Goal: Task Accomplishment & Management: Complete application form

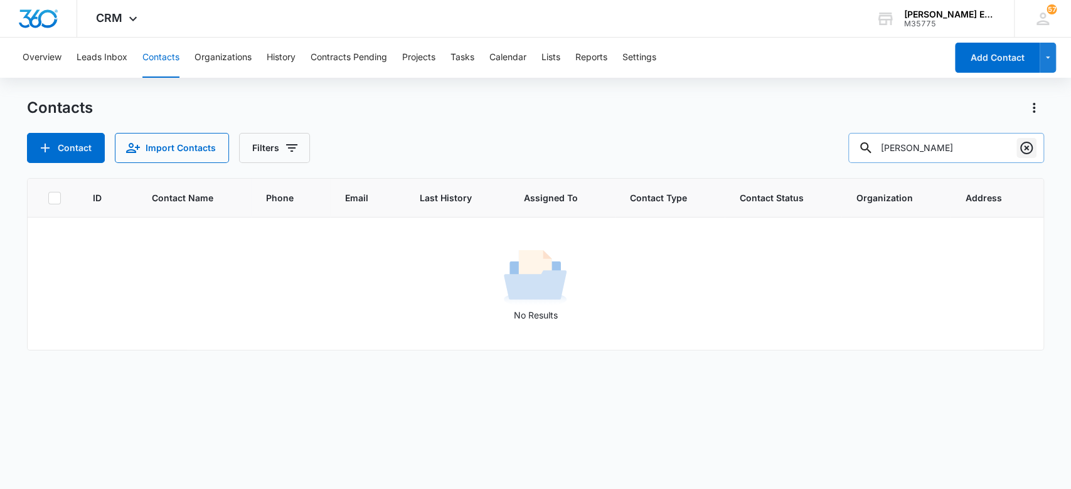
click at [1026, 151] on icon "Clear" at bounding box center [1026, 148] width 15 height 15
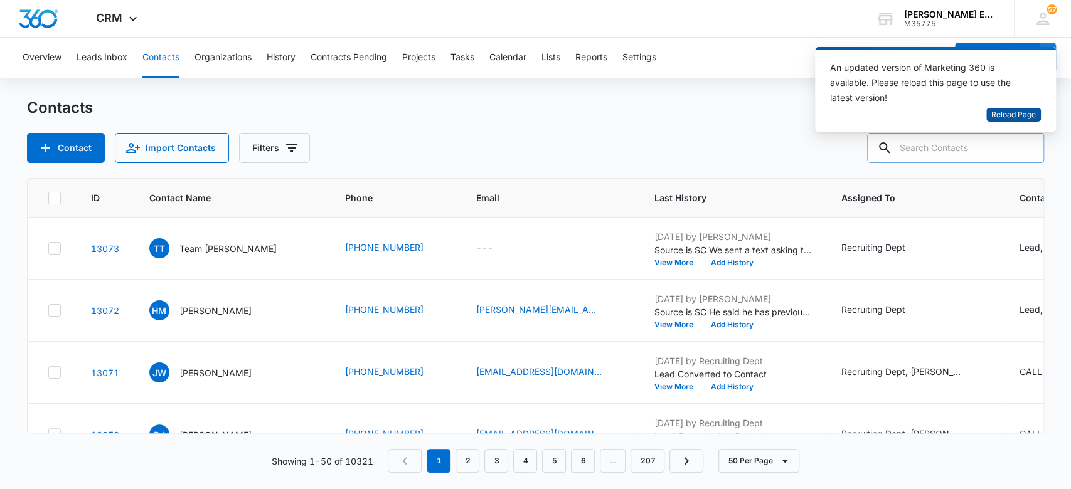
drag, startPoint x: 1007, startPoint y: 109, endPoint x: 975, endPoint y: 108, distance: 32.0
click at [1005, 110] on span "Reload Page" at bounding box center [1013, 115] width 45 height 12
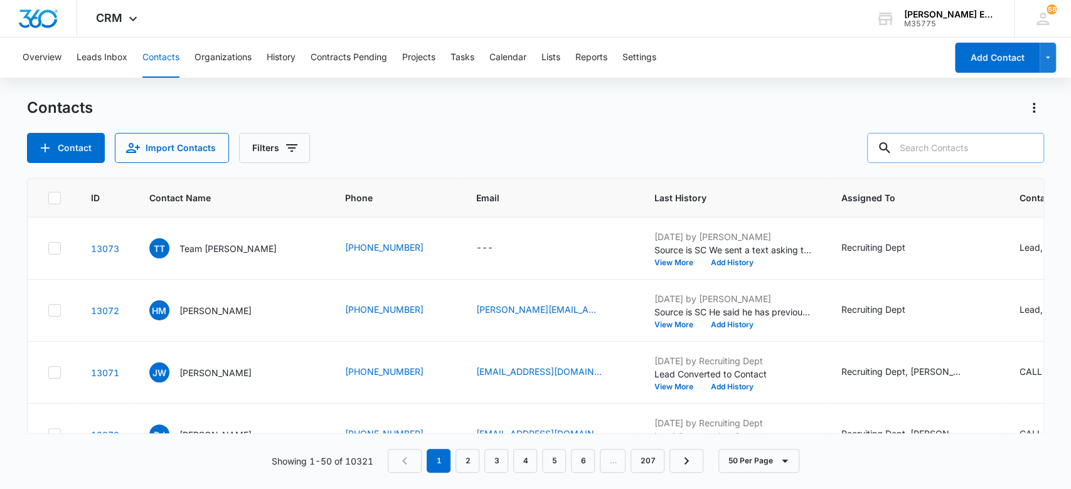
paste input "Joe kerkhoff"
type input "Joe kerkhoff"
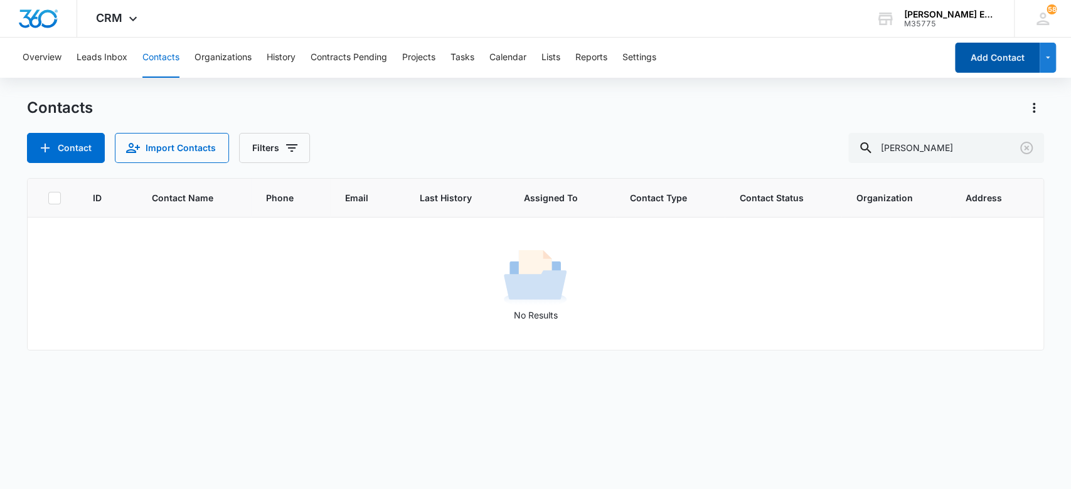
click at [992, 60] on button "Add Contact" at bounding box center [997, 58] width 85 height 30
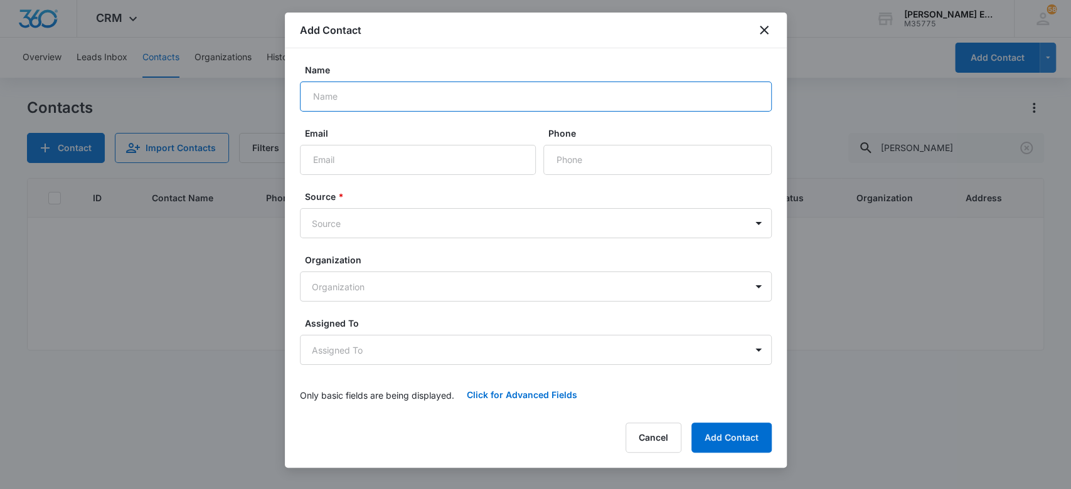
paste input "[PERSON_NAME]"
type input "[PERSON_NAME]"
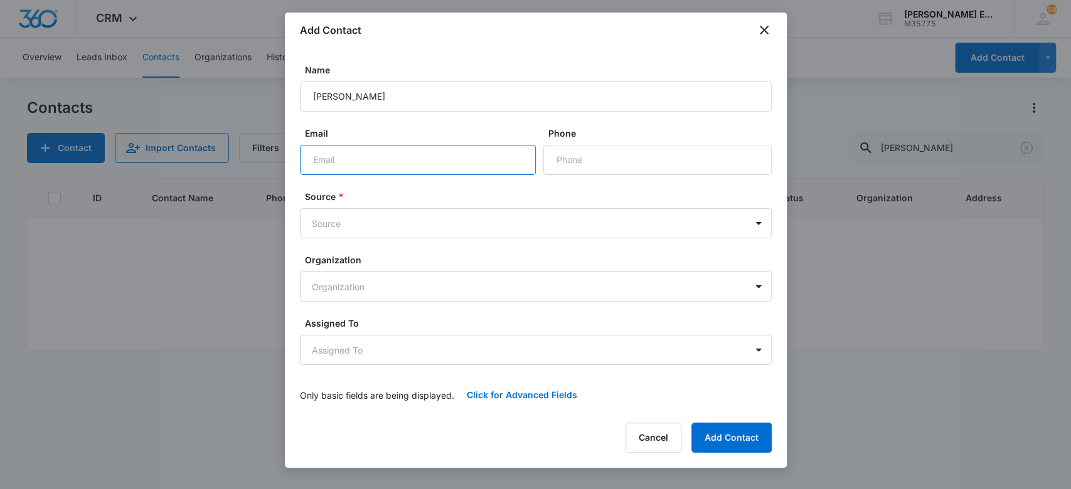
paste input "[PERSON_NAME][EMAIL_ADDRESS][PERSON_NAME][DOMAIN_NAME]"
type input "[PERSON_NAME][EMAIL_ADDRESS][PERSON_NAME][DOMAIN_NAME]"
drag, startPoint x: 674, startPoint y: 159, endPoint x: 472, endPoint y: 61, distance: 224.7
click at [674, 159] on input "Phone" at bounding box center [657, 160] width 228 height 30
paste input "[PHONE_NUMBER]"
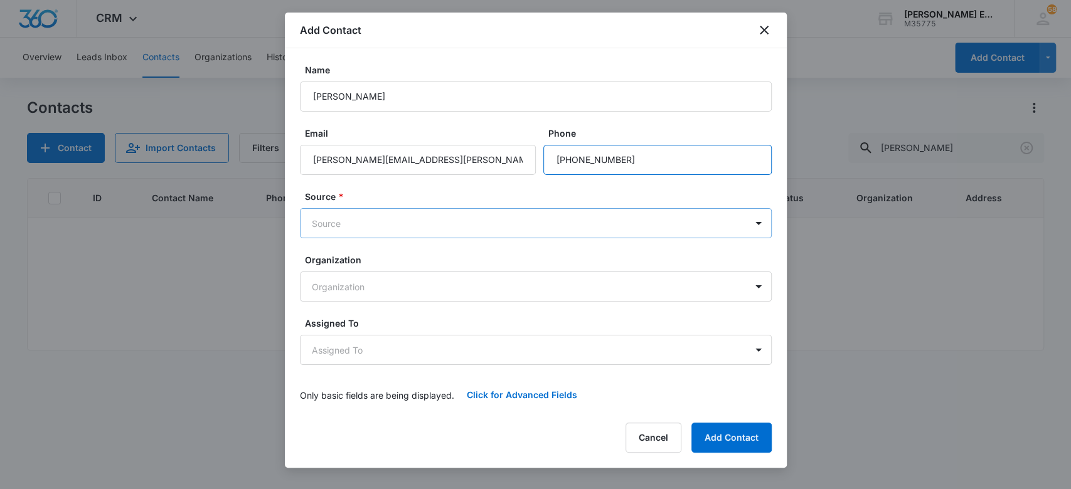
type input "[PHONE_NUMBER]"
click at [544, 219] on body "CRM Apps Websites CRM Email Social Brand Allison James Estates and Homes M35775…" at bounding box center [535, 244] width 1071 height 489
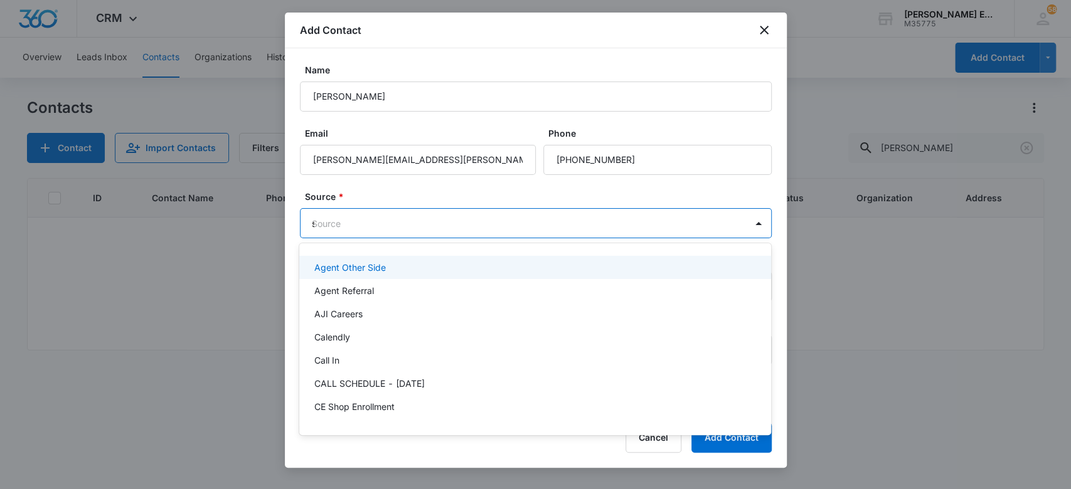
type input "sm"
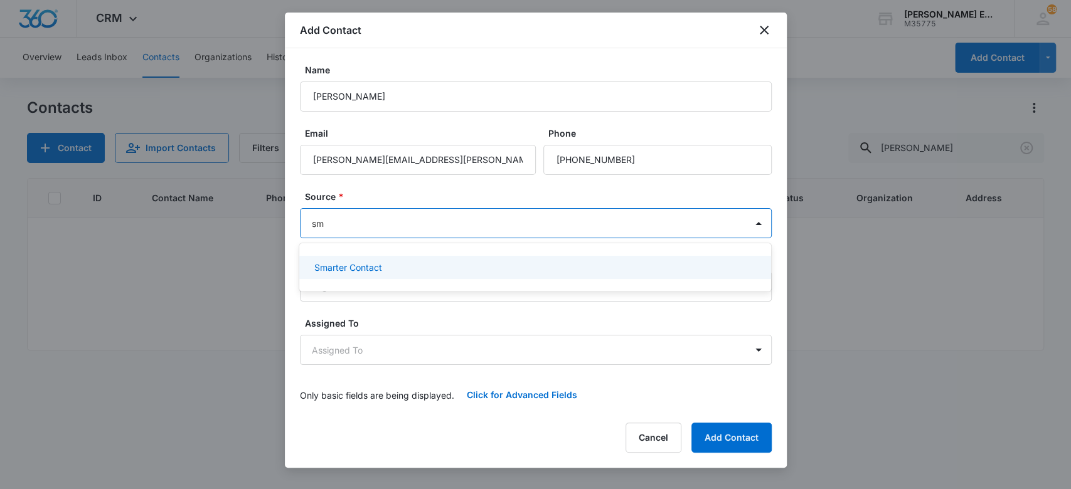
click at [575, 267] on div "Smarter Contact" at bounding box center [533, 267] width 439 height 13
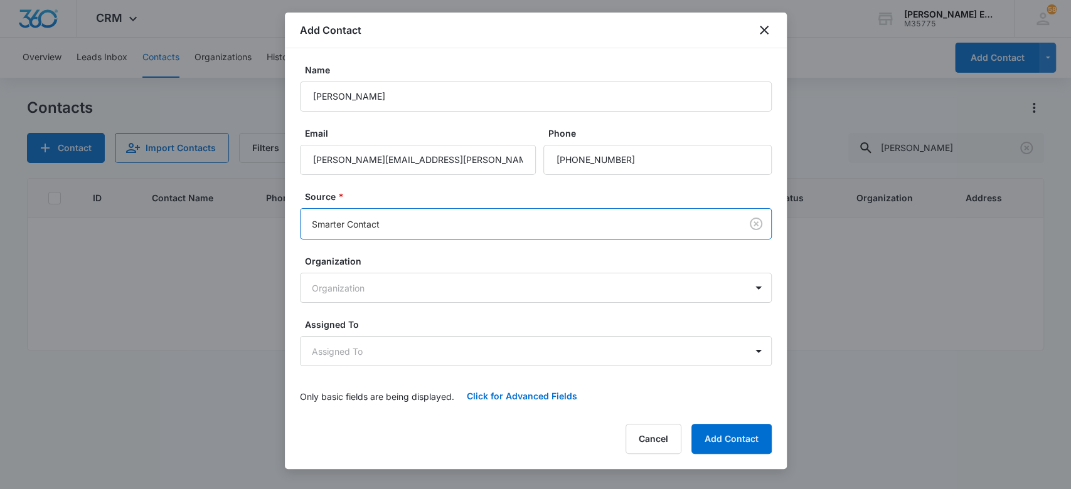
click at [541, 194] on label "Source *" at bounding box center [541, 196] width 472 height 13
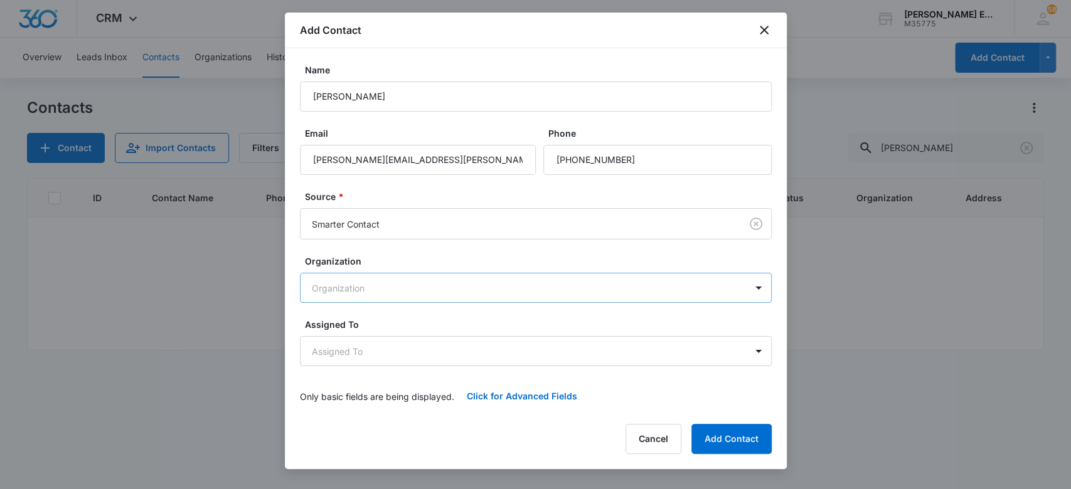
click at [371, 278] on body "CRM Apps Websites CRM Email Social Brand Allison James Estates and Homes M35775…" at bounding box center [535, 244] width 1071 height 489
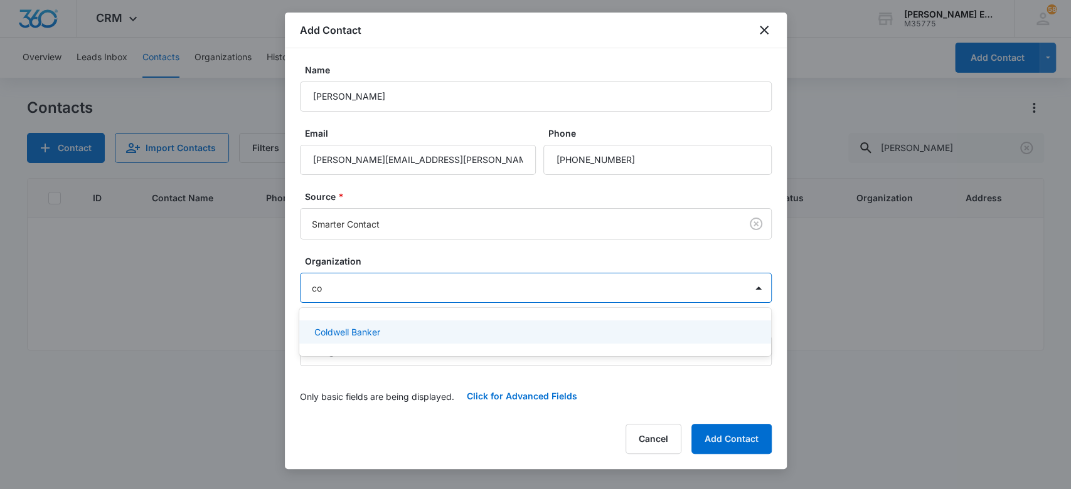
type input "c"
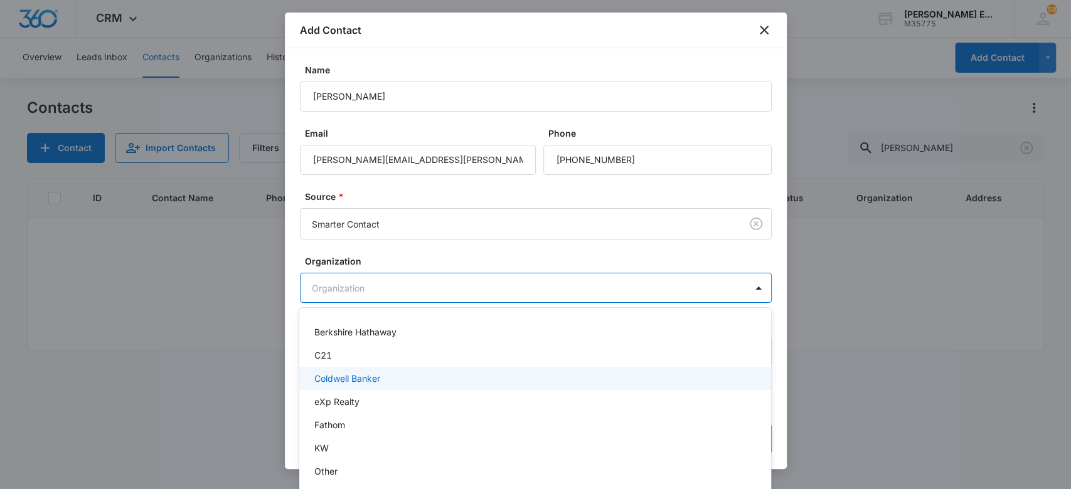
click at [431, 256] on div at bounding box center [535, 244] width 1071 height 489
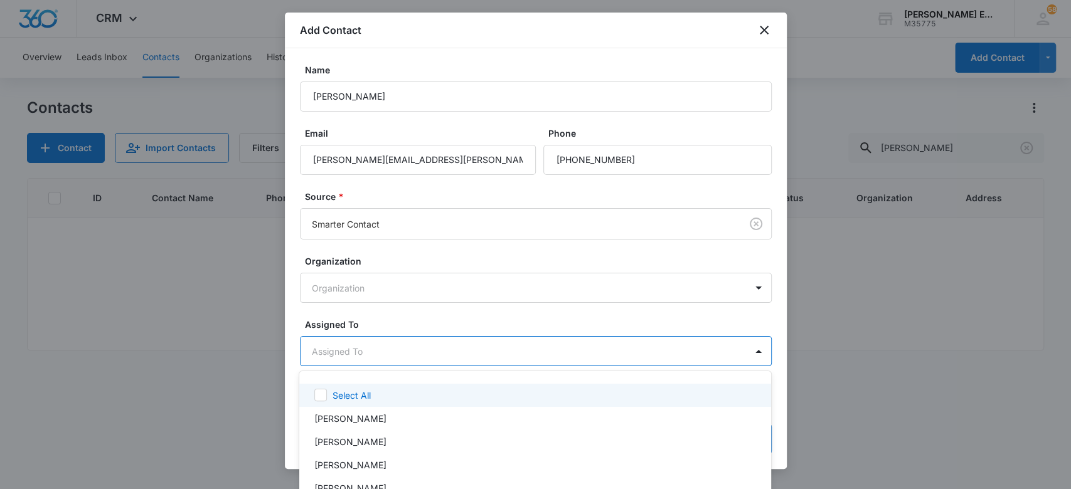
click at [396, 346] on body "CRM Apps Websites CRM Email Social Brand Allison James Estates and Homes M35775…" at bounding box center [535, 244] width 1071 height 489
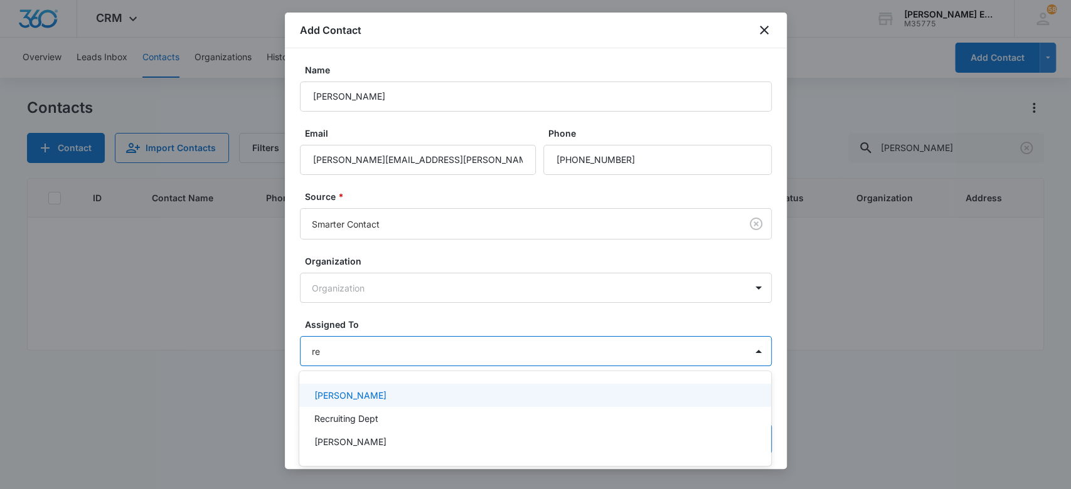
type input "rec"
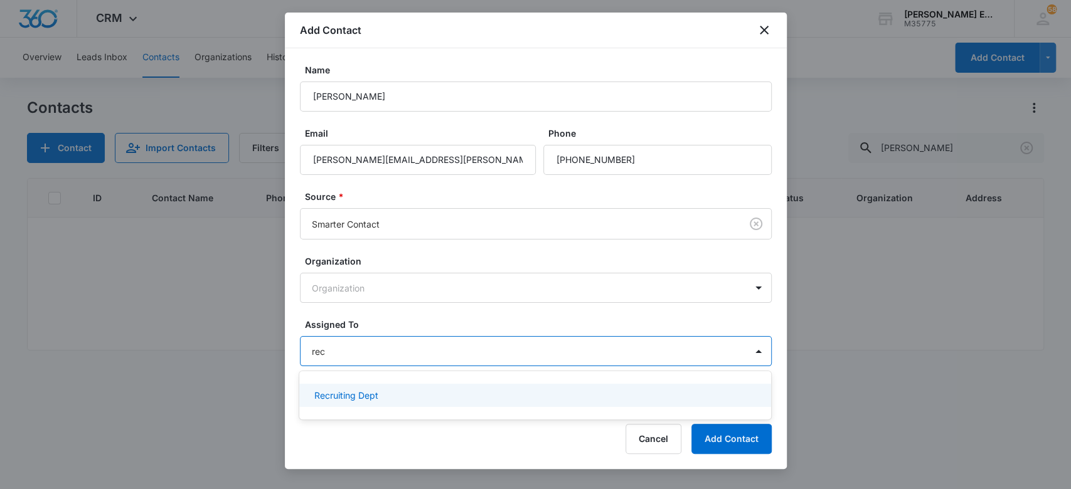
click at [336, 390] on p "Recruiting Dept" at bounding box center [346, 395] width 64 height 13
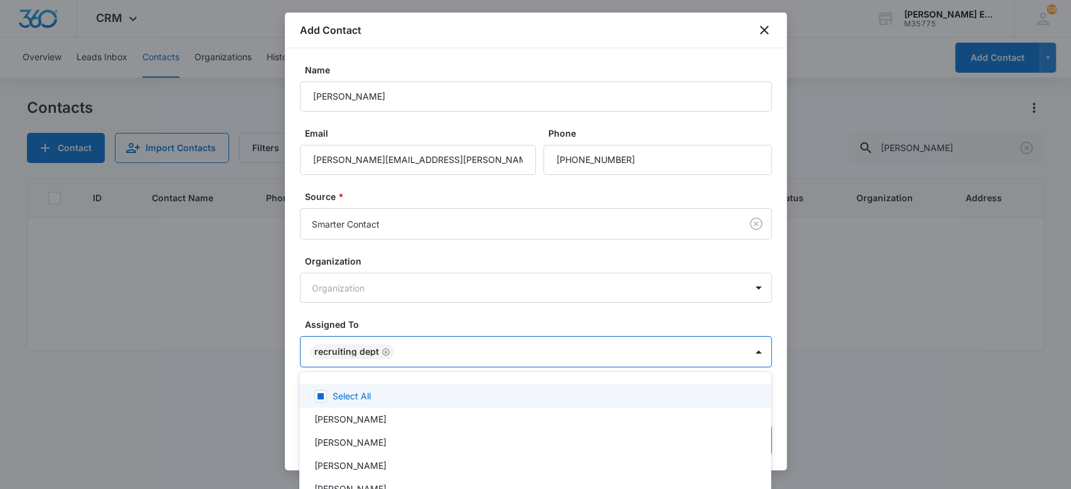
click at [375, 319] on div at bounding box center [535, 244] width 1071 height 489
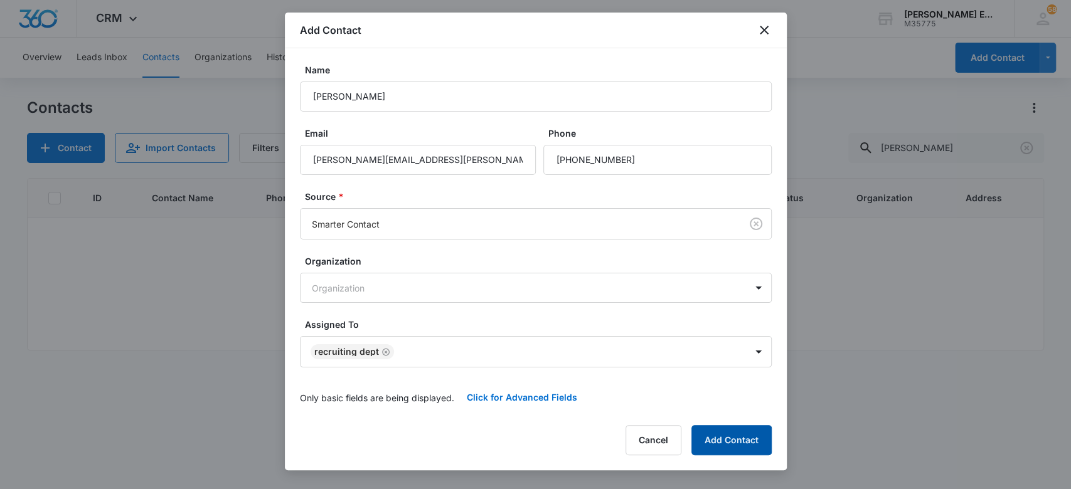
click at [734, 432] on button "Add Contact" at bounding box center [731, 440] width 80 height 30
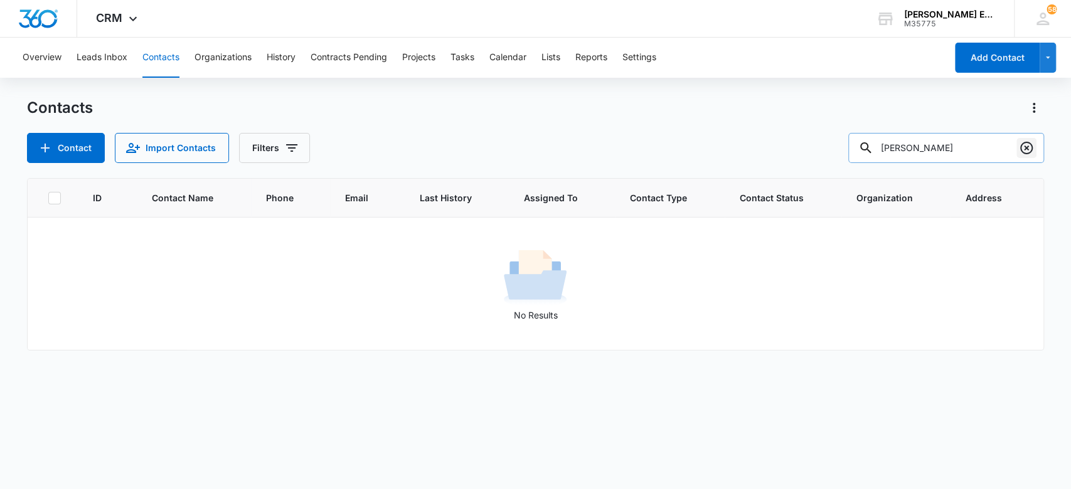
click at [1029, 149] on icon "Clear" at bounding box center [1026, 148] width 15 height 15
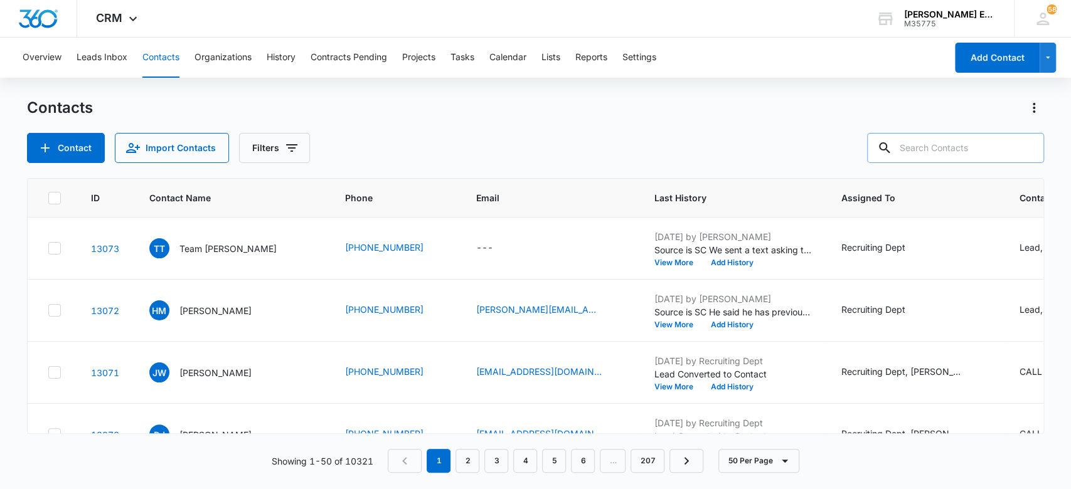
click at [152, 61] on button "Contacts" at bounding box center [160, 58] width 37 height 40
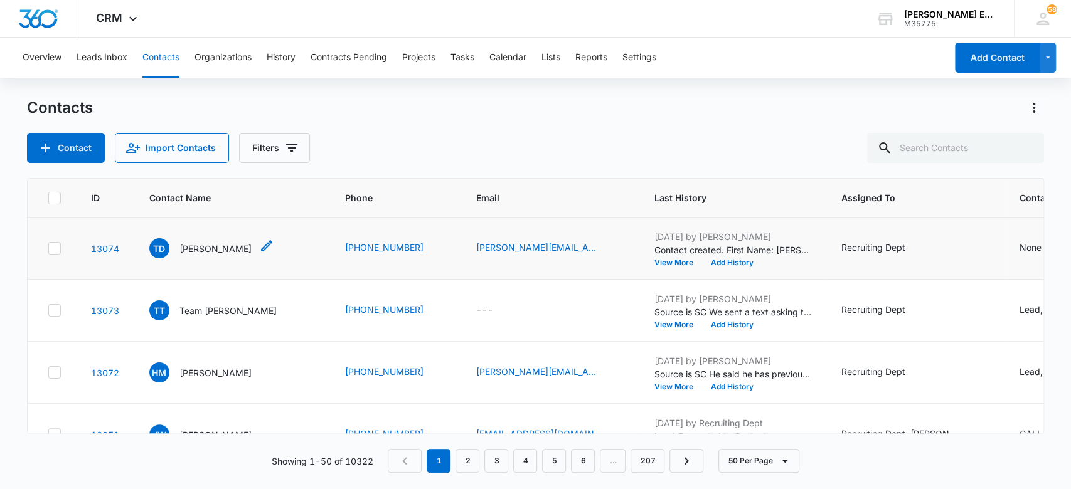
click at [221, 245] on p "[PERSON_NAME]" at bounding box center [215, 248] width 72 height 13
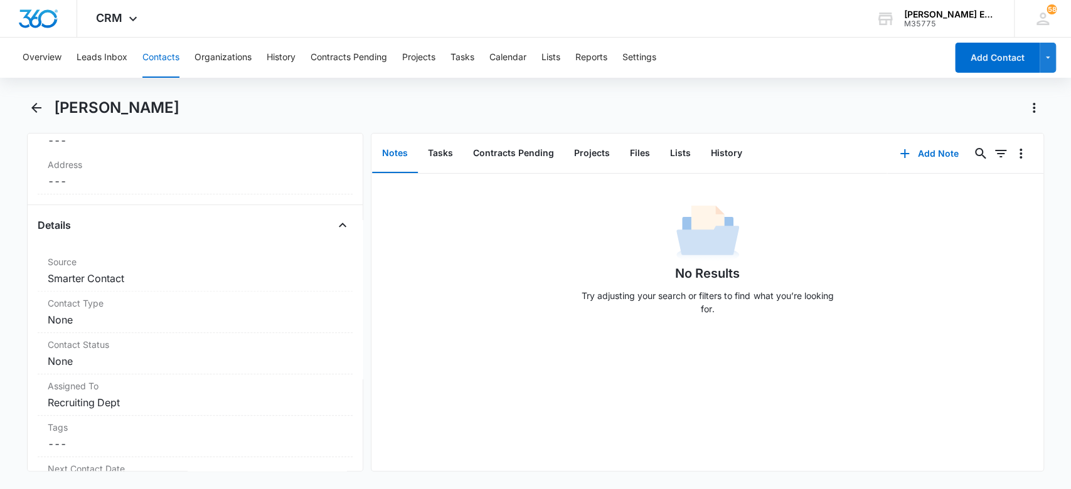
scroll to position [402, 0]
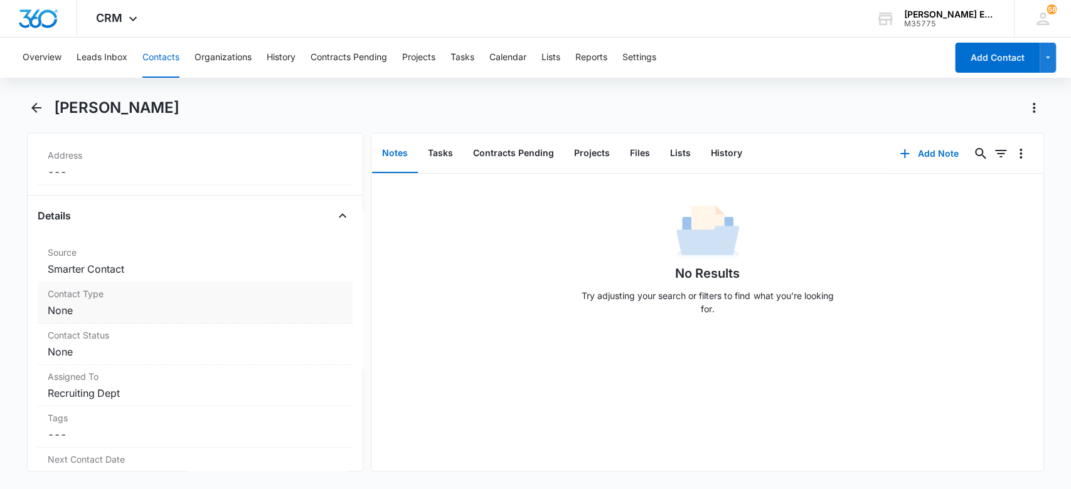
click at [155, 309] on dd "Cancel Save Changes None" at bounding box center [195, 310] width 295 height 15
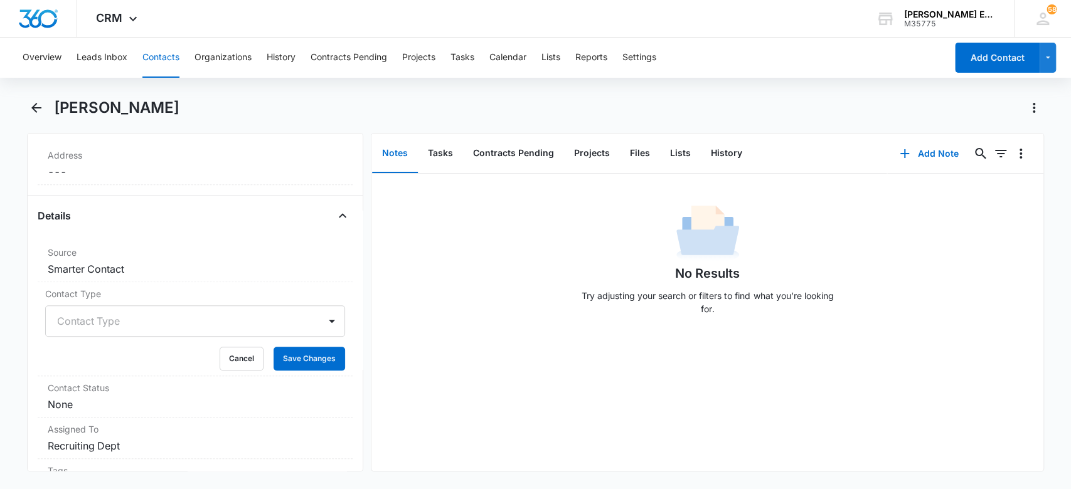
click at [151, 318] on div at bounding box center [180, 321] width 247 height 18
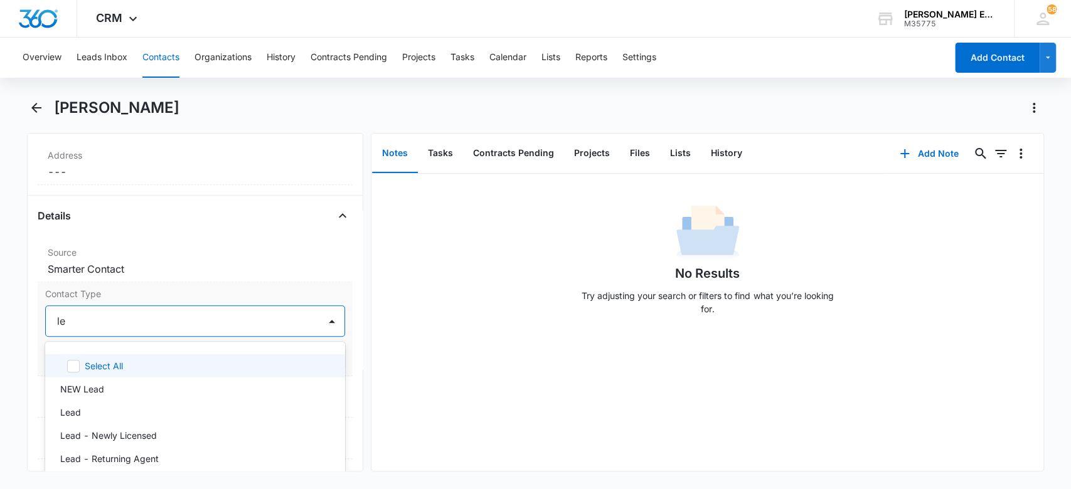
type input "lea"
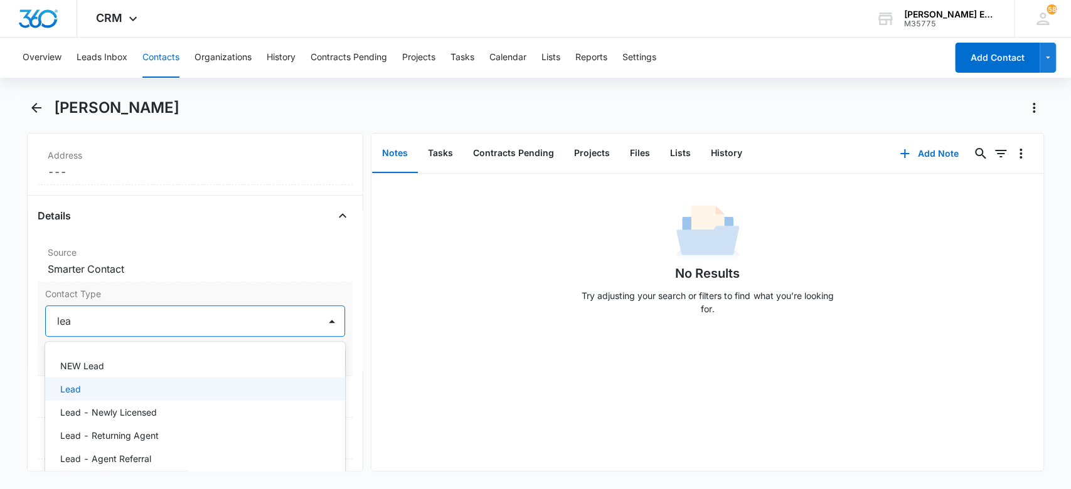
click at [167, 392] on div "Lead" at bounding box center [194, 389] width 268 height 13
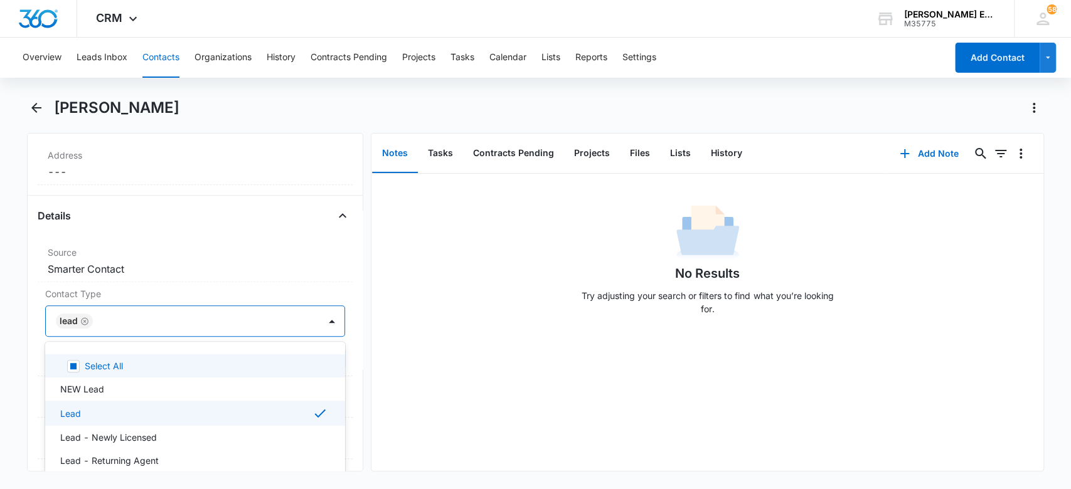
click at [442, 324] on div "No Results Try adjusting your search or filters to find what you’re looking for." at bounding box center [707, 263] width 672 height 124
click at [127, 325] on div at bounding box center [200, 321] width 207 height 18
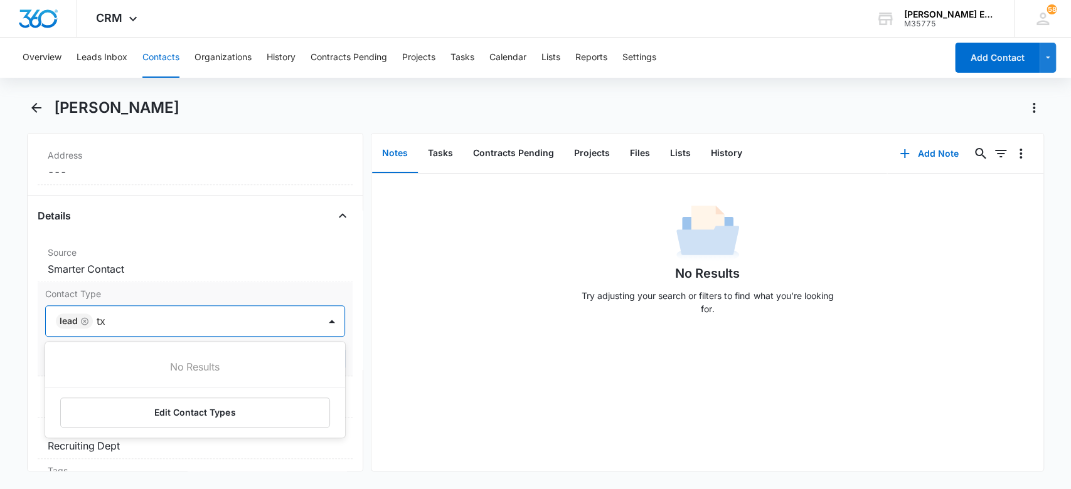
type input "t"
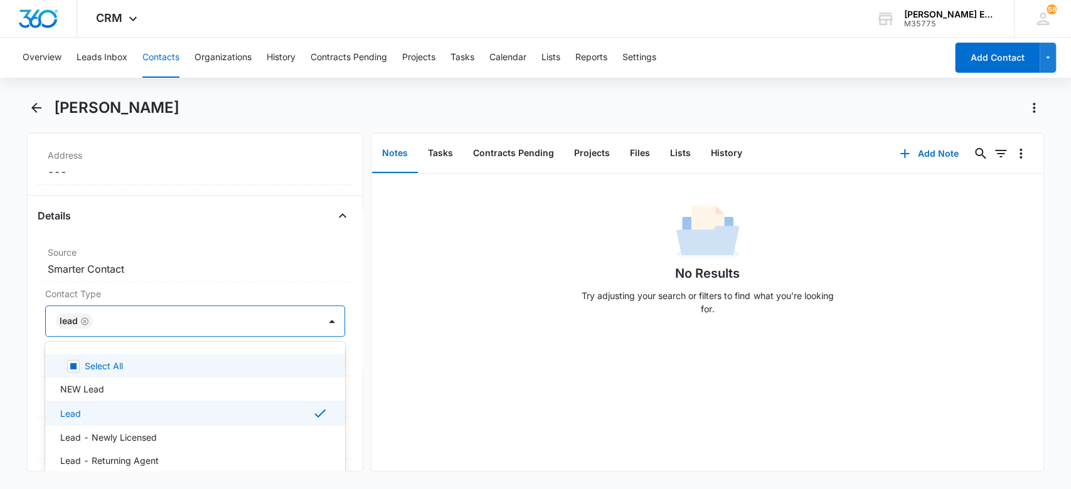
click at [464, 367] on div "No Results Try adjusting your search or filters to find what you’re looking for." at bounding box center [707, 322] width 672 height 297
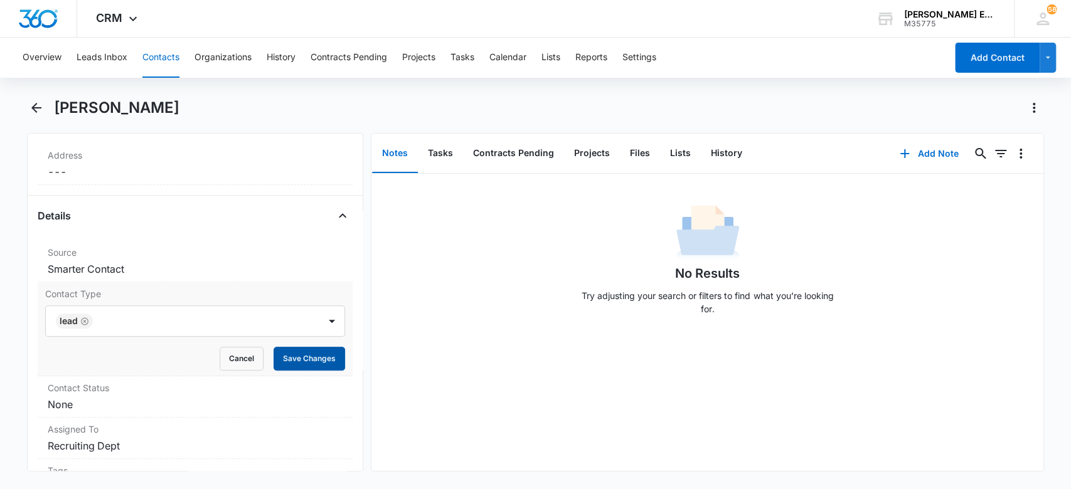
click at [316, 354] on button "Save Changes" at bounding box center [310, 359] width 72 height 24
click at [143, 405] on dd "Cancel Save Changes None" at bounding box center [195, 404] width 295 height 15
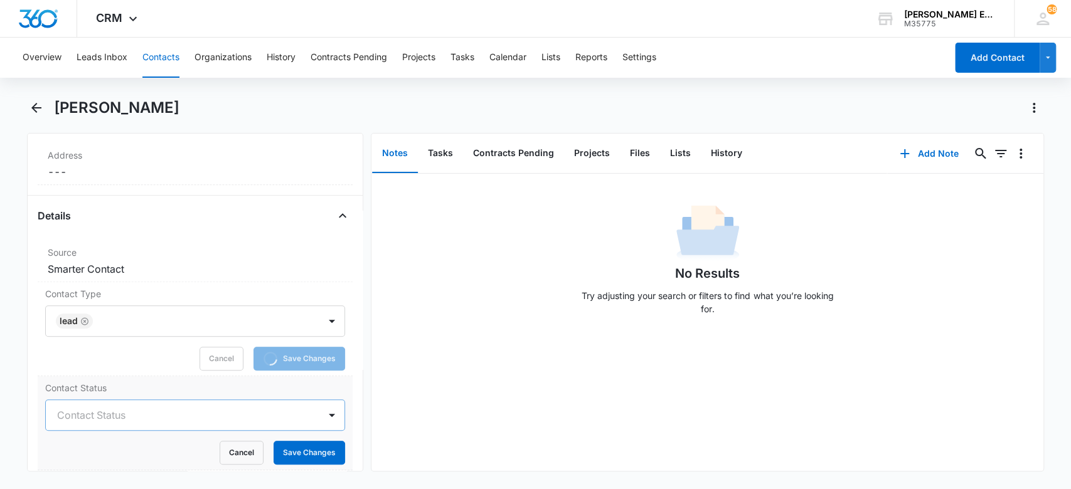
click at [142, 407] on div at bounding box center [180, 416] width 247 height 18
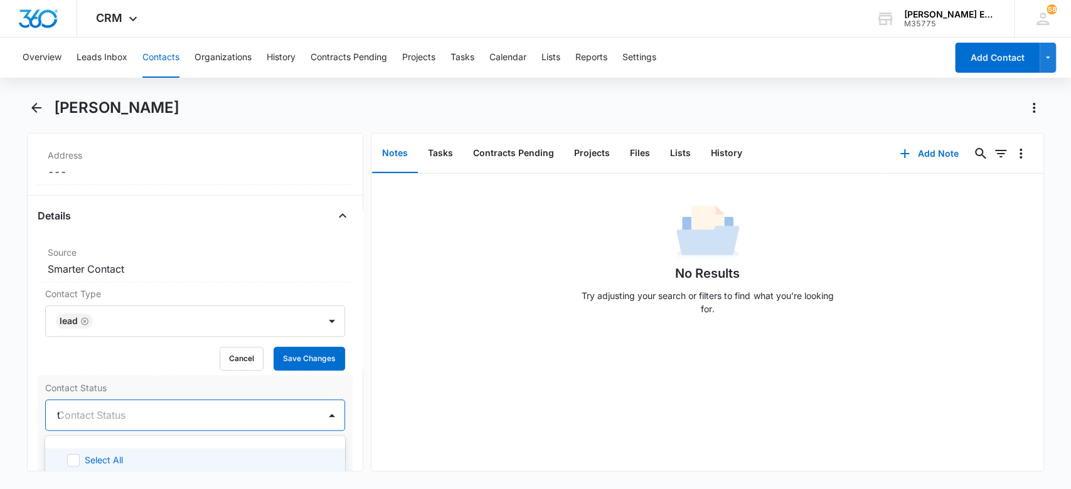
type input "tx"
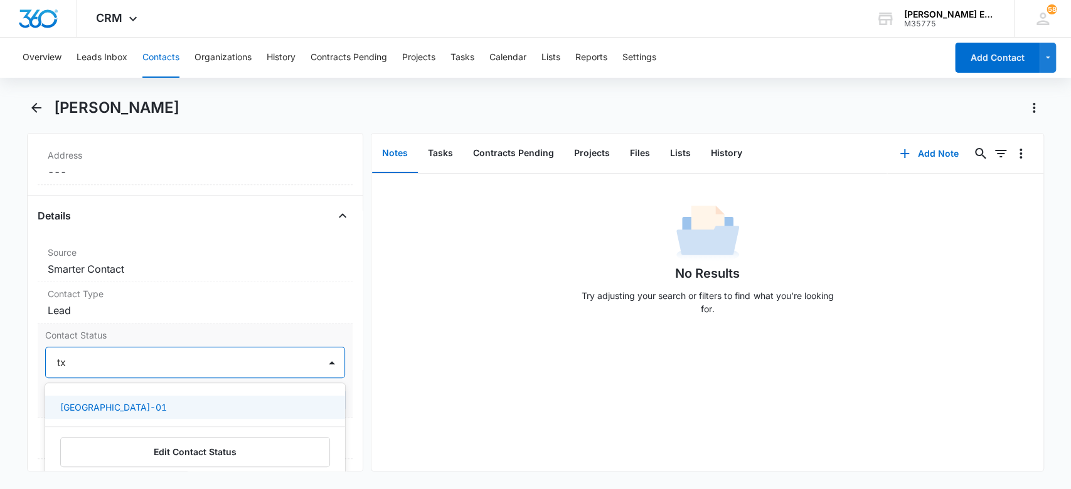
click at [144, 408] on div "[GEOGRAPHIC_DATA]-01" at bounding box center [194, 407] width 268 height 13
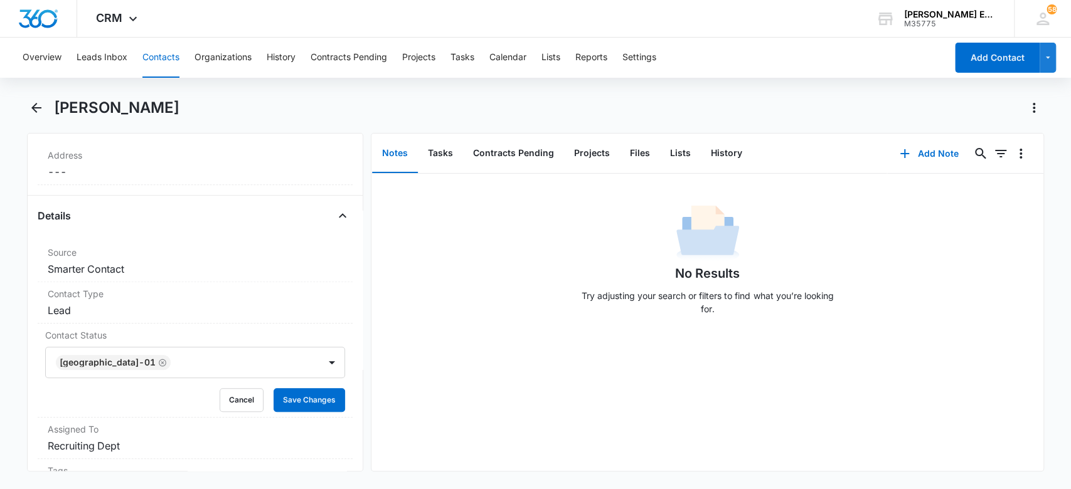
click at [542, 307] on div "No Results Try adjusting your search or filters to find what you’re looking for." at bounding box center [707, 263] width 672 height 124
click at [314, 396] on button "Save Changes" at bounding box center [310, 400] width 72 height 24
click at [915, 156] on button "Add Note" at bounding box center [928, 154] width 83 height 30
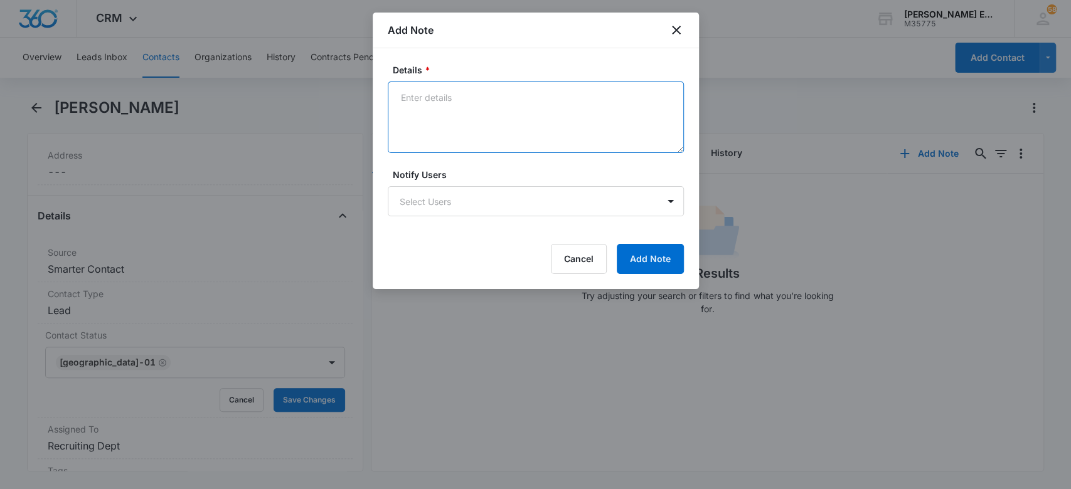
click at [425, 94] on textarea "Details *" at bounding box center [536, 118] width 296 height 72
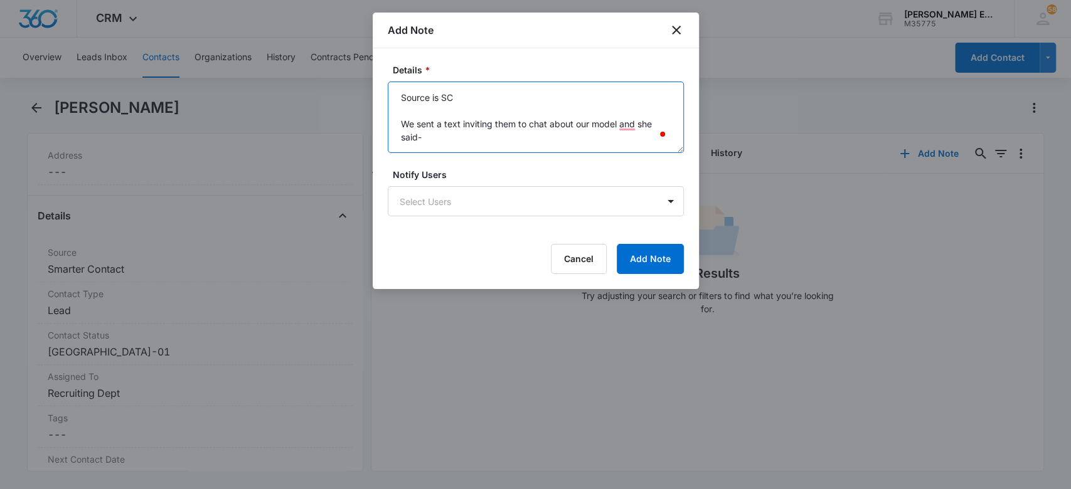
paste textarea "Going to need more info"
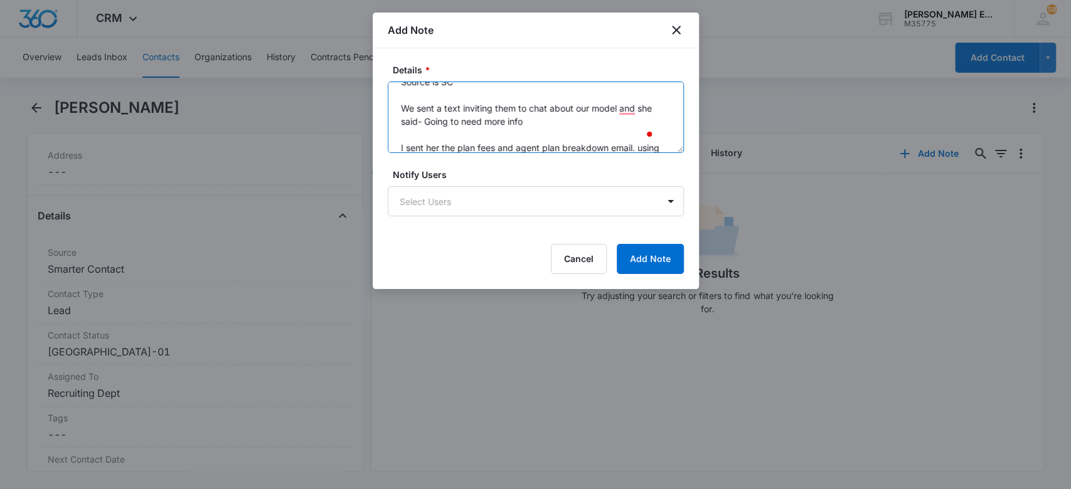
scroll to position [29, 0]
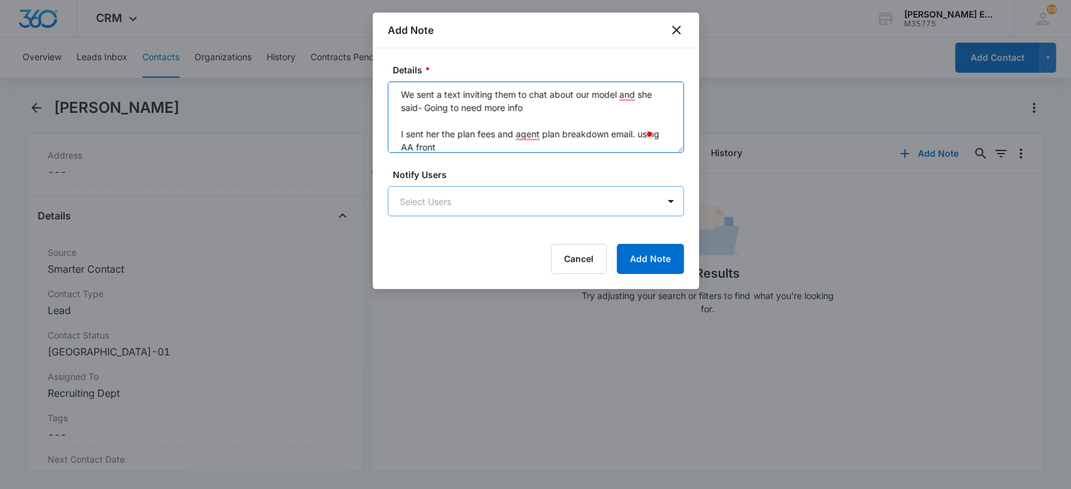
type textarea "Source is SC We sent a text inviting them to chat about our model and she said-…"
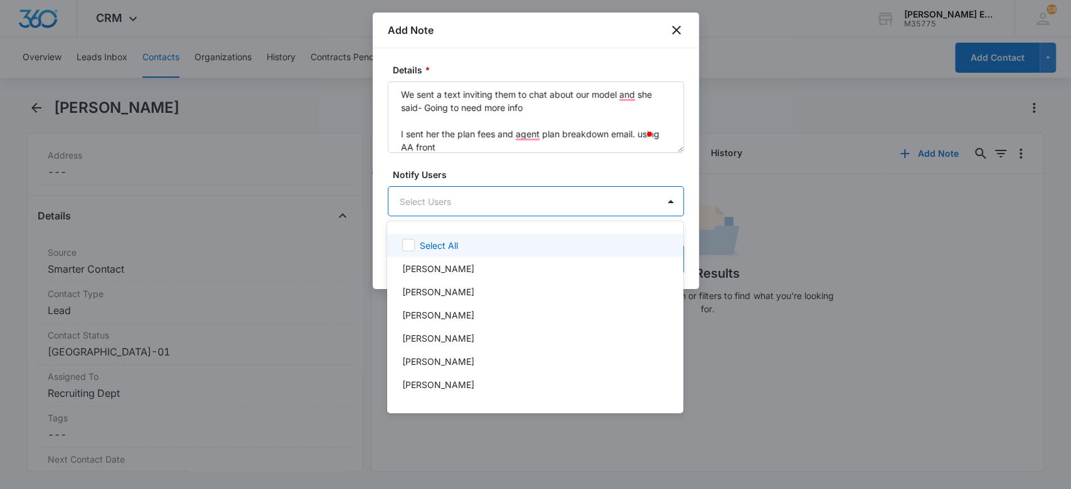
click at [473, 201] on body "CRM Apps Websites CRM Email Social Brand [PERSON_NAME] Estates and Homes M35775…" at bounding box center [535, 244] width 1071 height 489
type input "re"
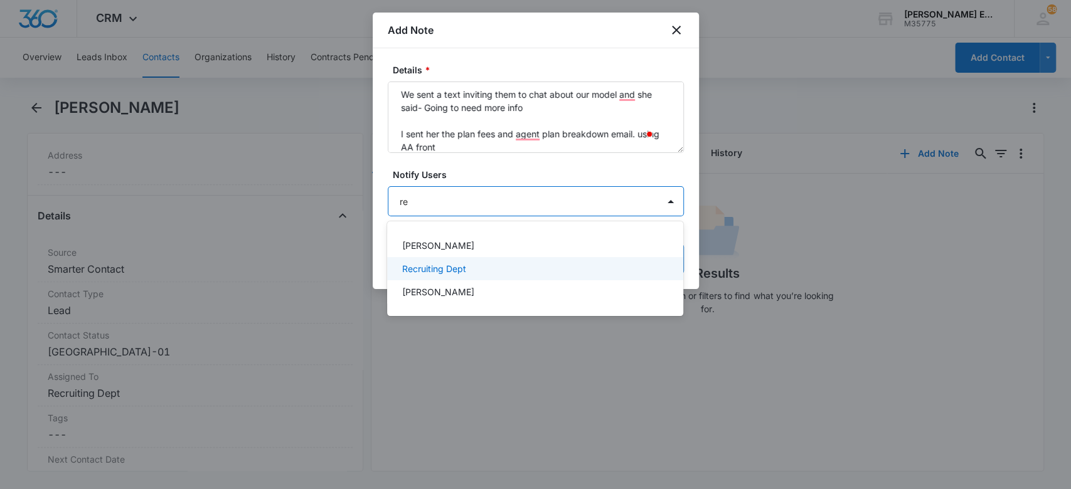
click at [477, 267] on div "Recruiting Dept" at bounding box center [533, 268] width 263 height 13
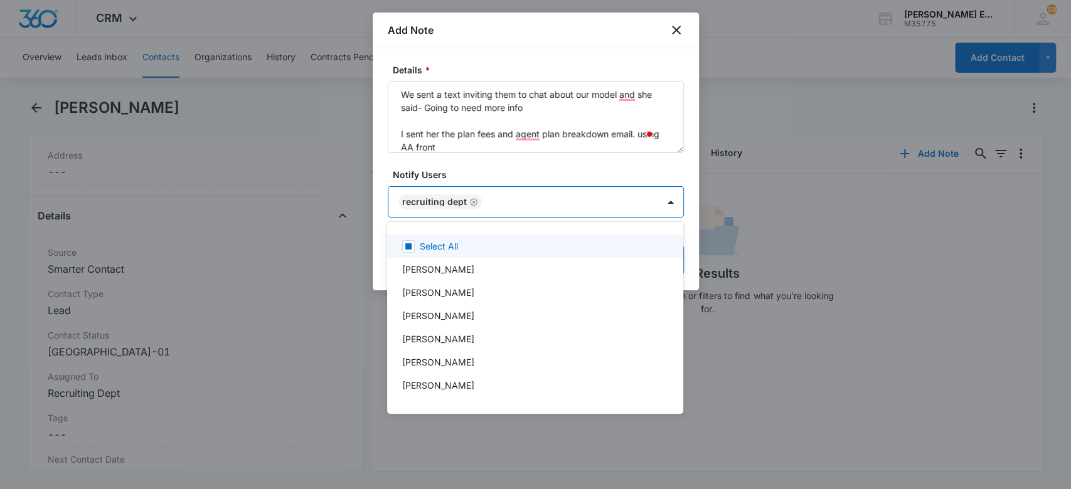
click at [519, 165] on div at bounding box center [535, 244] width 1071 height 489
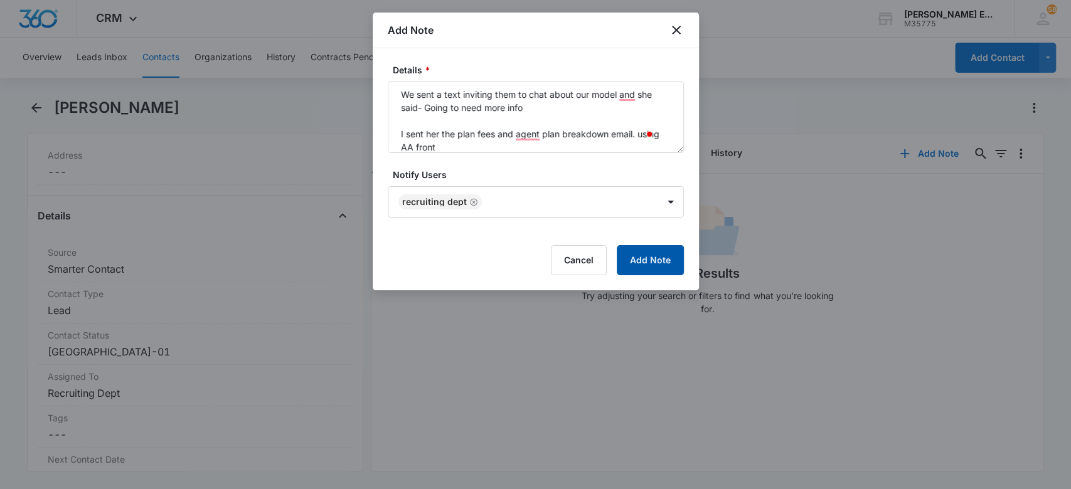
drag, startPoint x: 676, startPoint y: 258, endPoint x: 118, endPoint y: 317, distance: 561.5
click at [671, 258] on button "Add Note" at bounding box center [650, 260] width 67 height 30
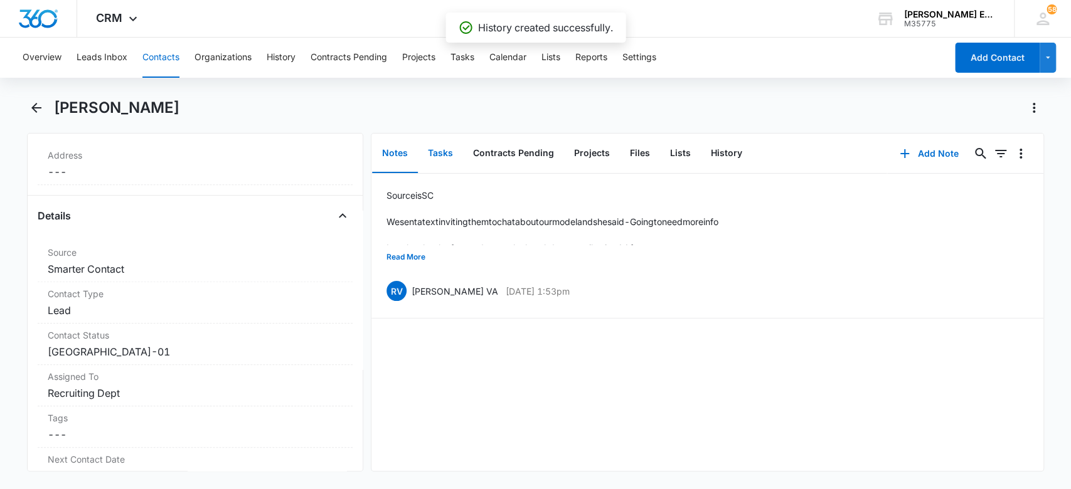
click at [450, 152] on button "Tasks" at bounding box center [440, 153] width 45 height 39
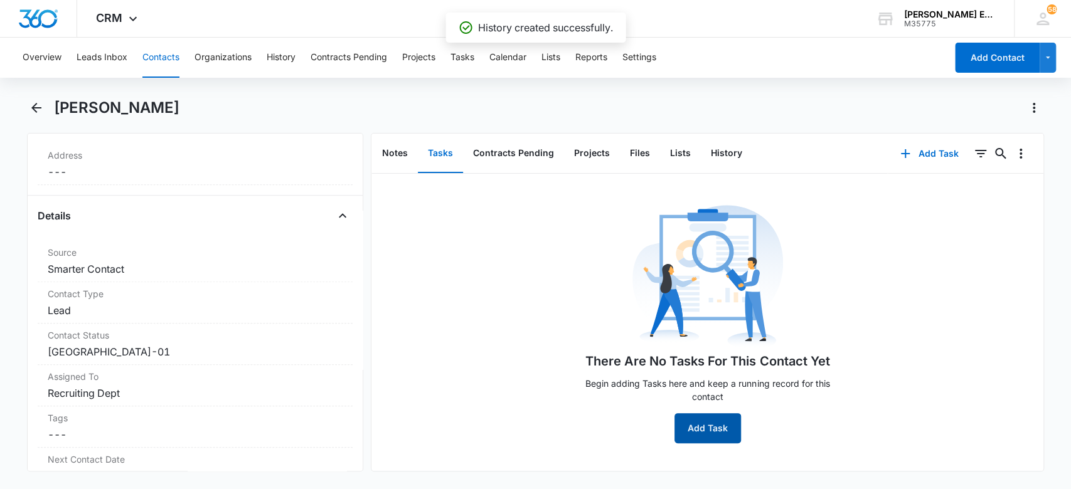
click at [703, 430] on button "Add Task" at bounding box center [707, 428] width 66 height 30
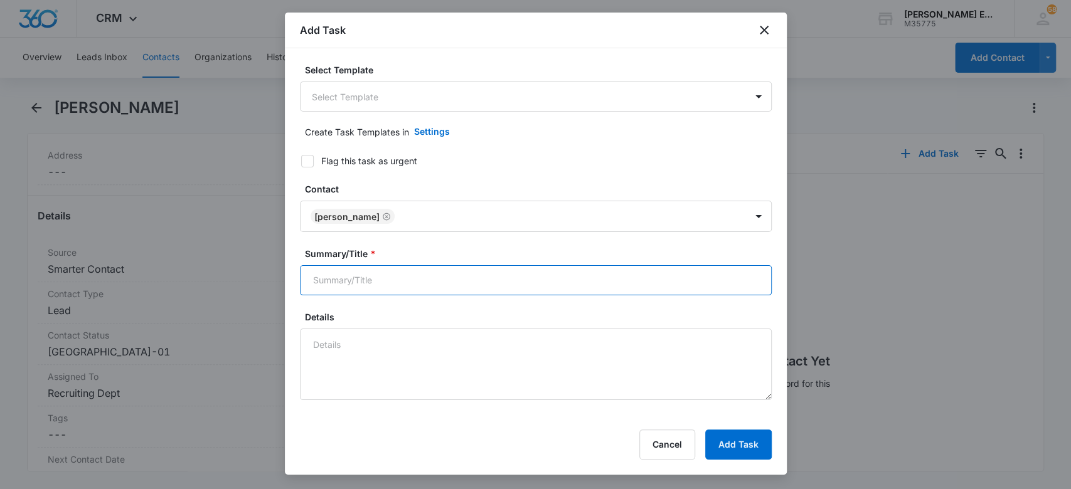
click at [417, 282] on input "Summary/Title *" at bounding box center [536, 280] width 472 height 30
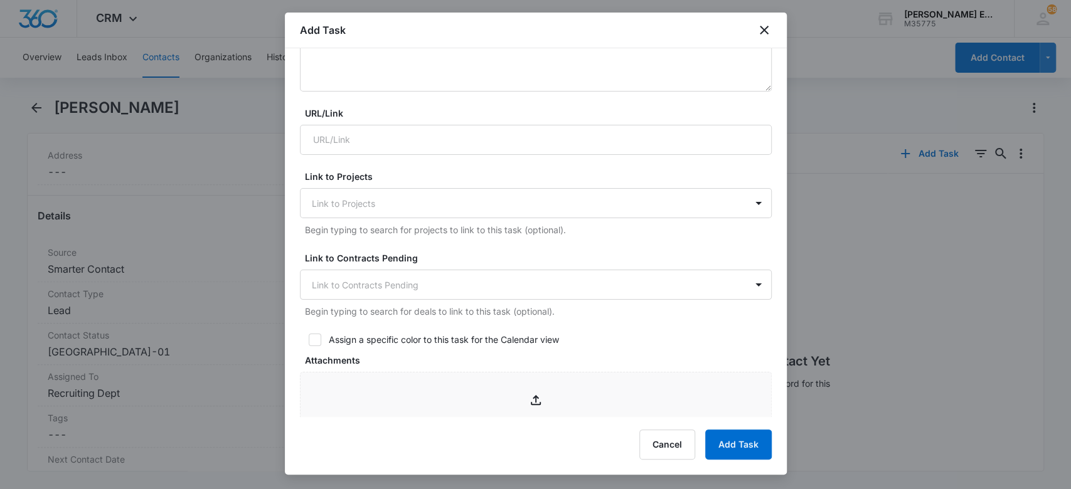
scroll to position [502, 0]
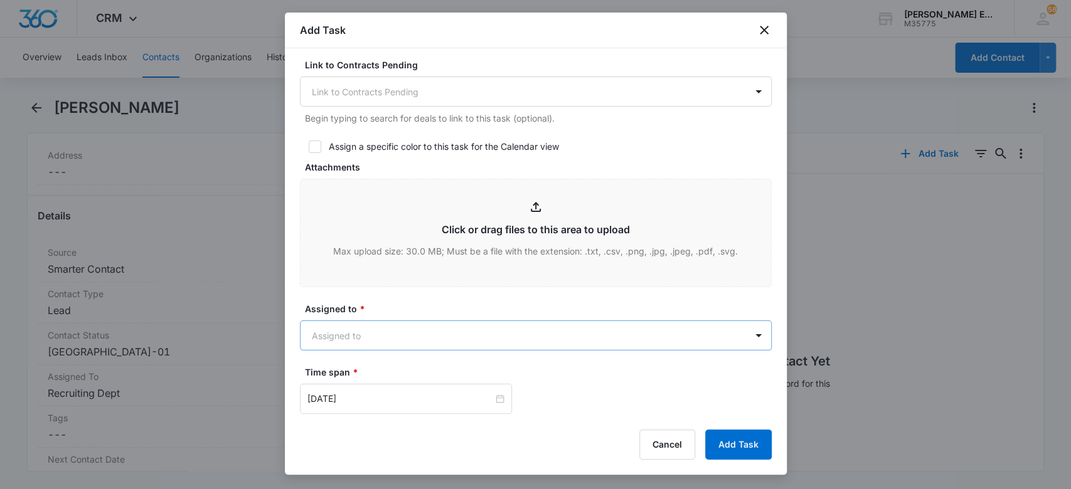
type input "Follow-up"
click at [407, 324] on body "CRM Apps Websites CRM Email Social Brand [PERSON_NAME] Estates and Homes M35775…" at bounding box center [535, 244] width 1071 height 489
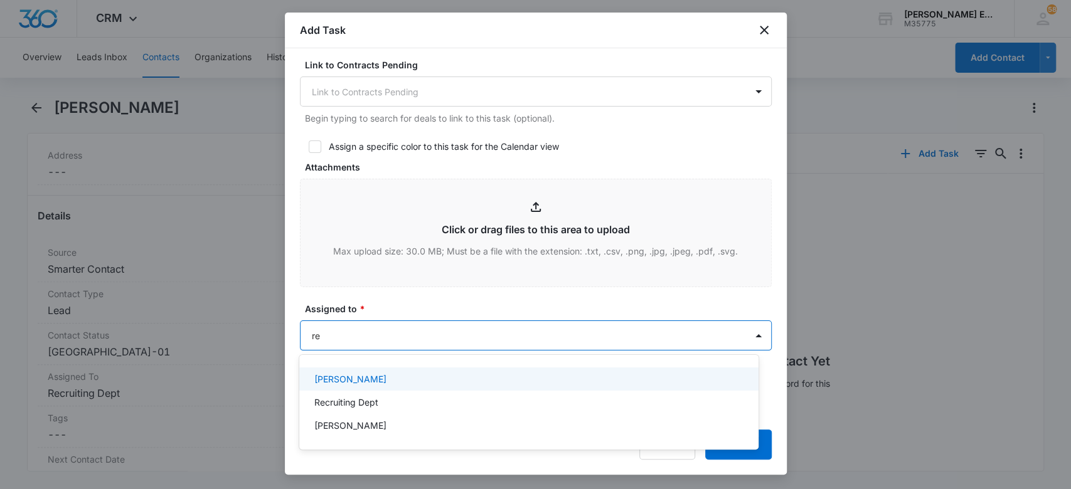
type input "rec"
click at [392, 389] on div "Recruiting Dept" at bounding box center [528, 379] width 459 height 23
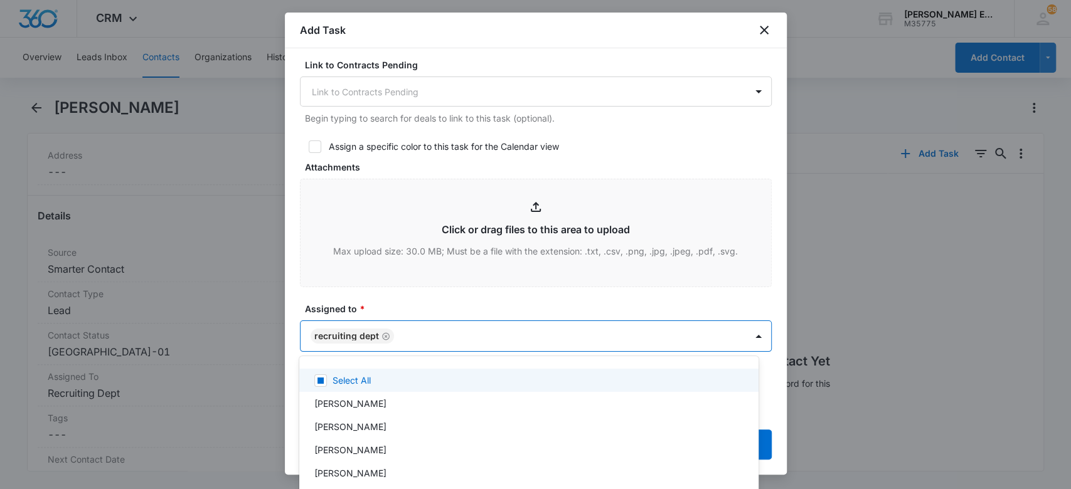
click at [398, 291] on div at bounding box center [535, 244] width 1071 height 489
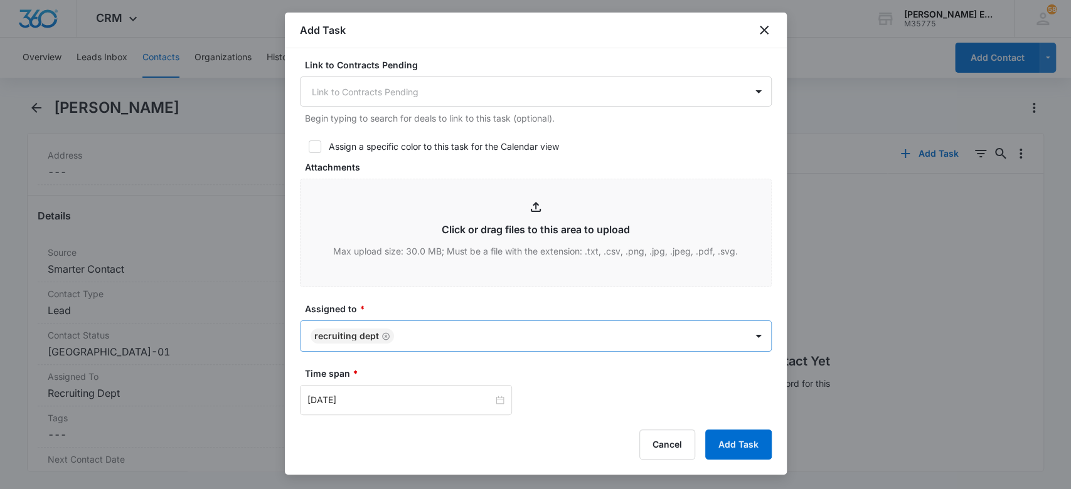
click at [385, 336] on icon "Remove Recruiting Dept" at bounding box center [385, 336] width 9 height 9
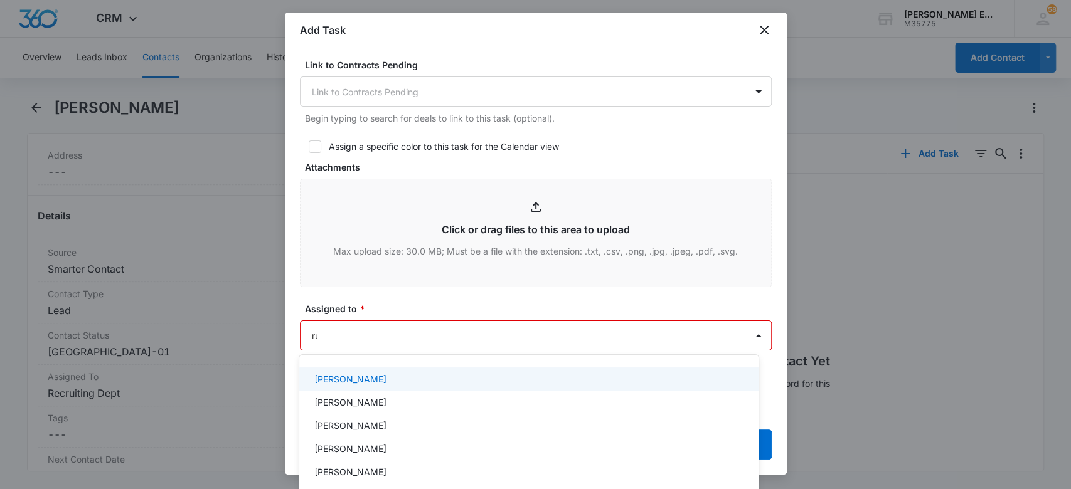
type input "[PERSON_NAME]"
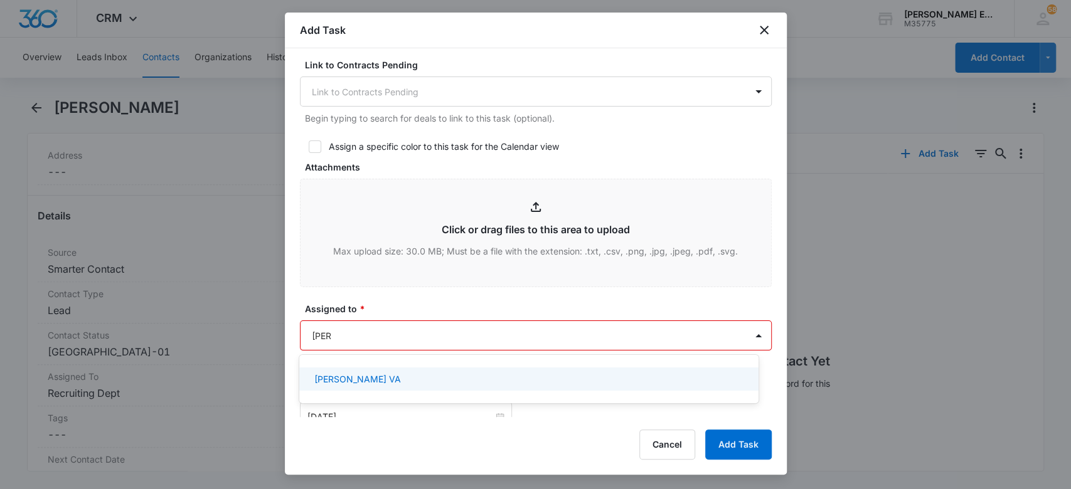
click at [379, 388] on div "[PERSON_NAME] VA" at bounding box center [528, 379] width 459 height 23
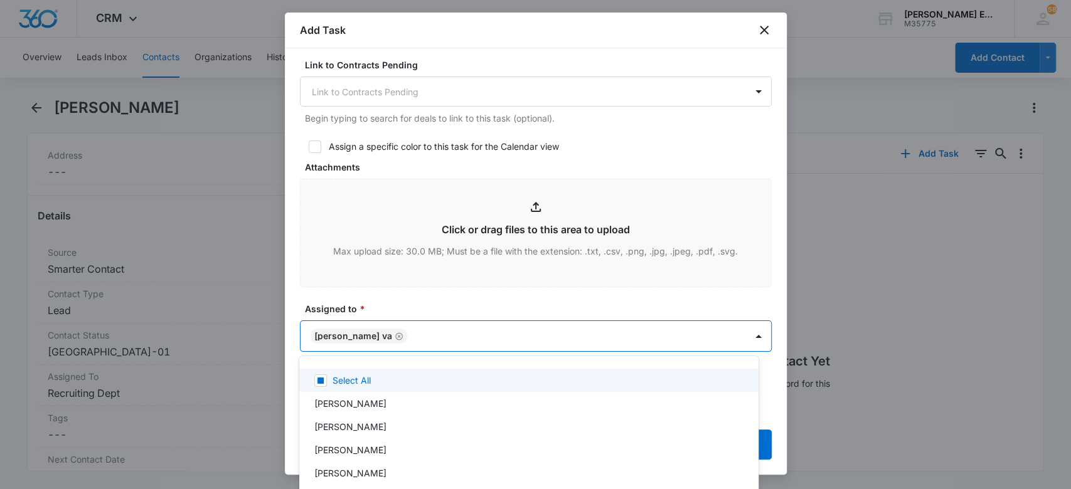
click at [422, 301] on div at bounding box center [535, 244] width 1071 height 489
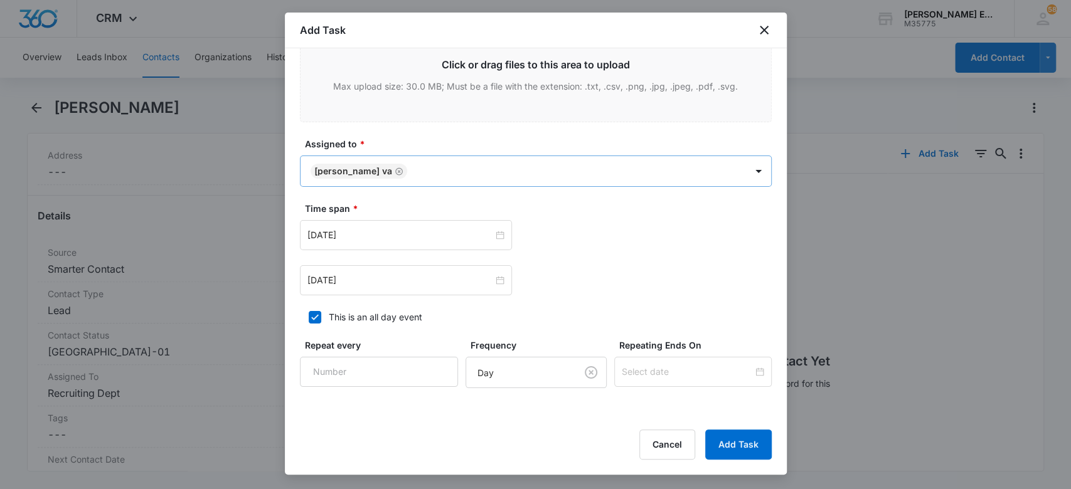
scroll to position [753, 0]
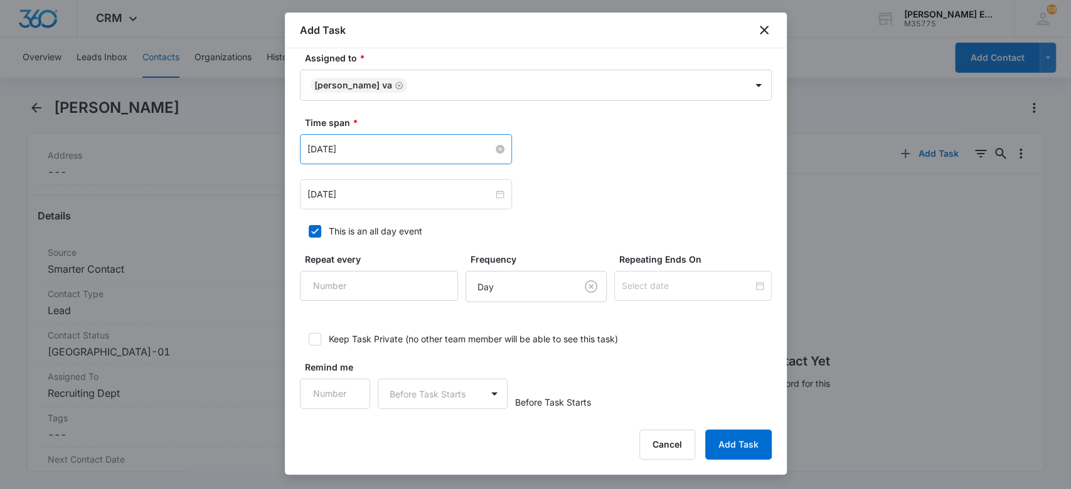
click at [374, 144] on input "[DATE]" at bounding box center [400, 149] width 186 height 14
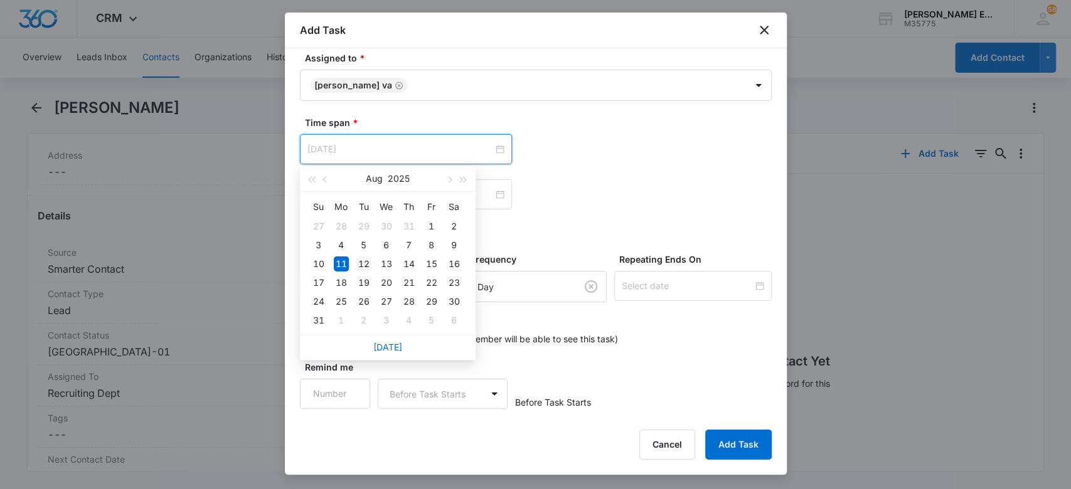
type input "[DATE]"
click at [363, 265] on div "12" at bounding box center [363, 264] width 15 height 15
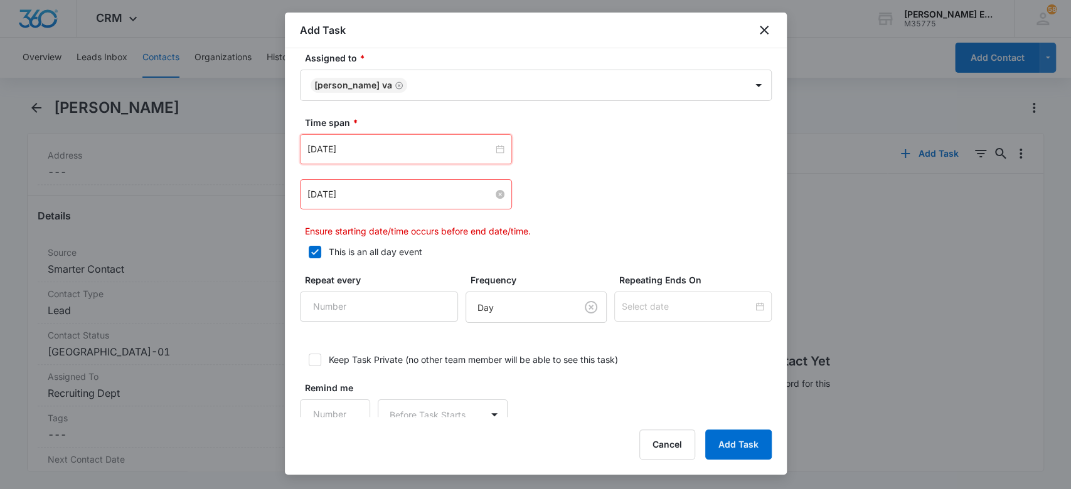
click at [361, 193] on input "[DATE]" at bounding box center [400, 195] width 186 height 14
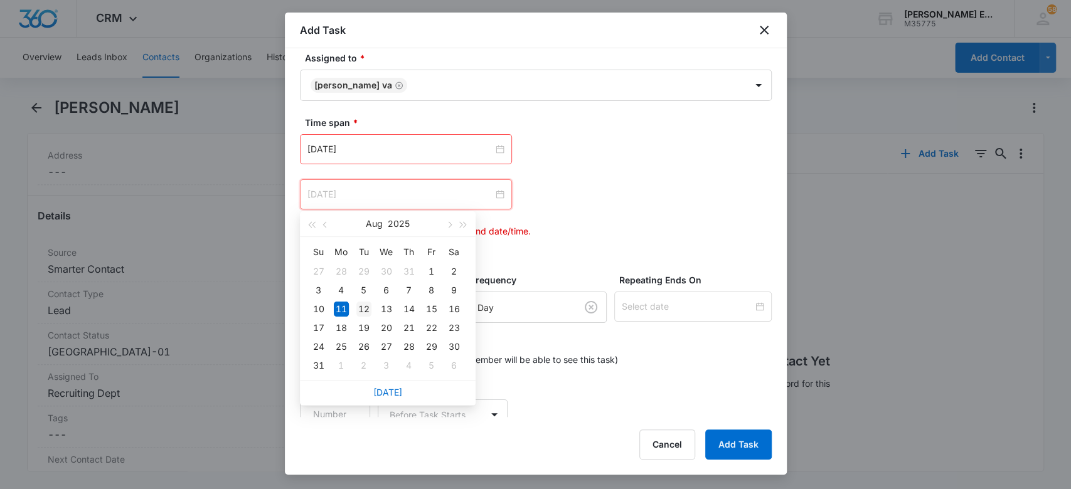
type input "[DATE]"
click at [364, 306] on div "12" at bounding box center [363, 309] width 15 height 15
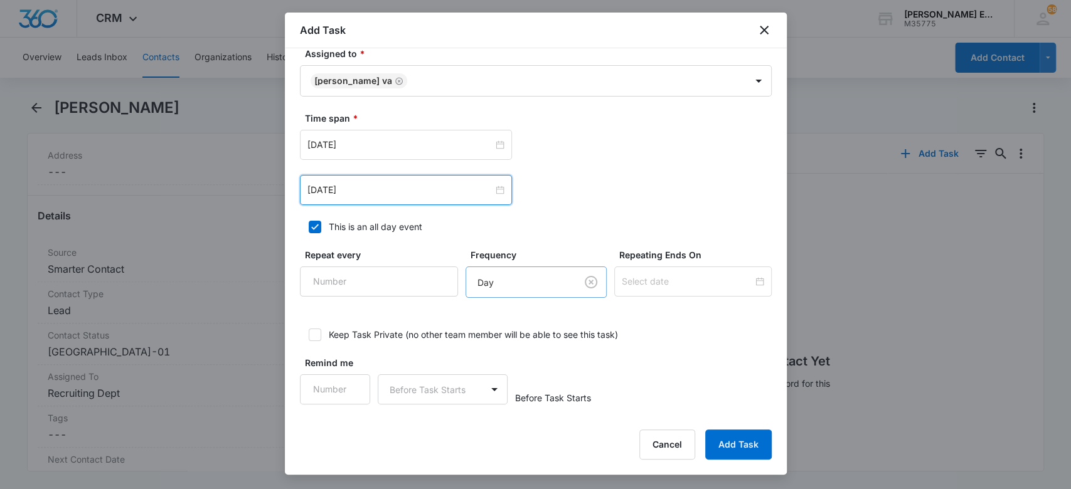
scroll to position [758, 0]
click at [315, 228] on icon at bounding box center [314, 226] width 11 height 11
click at [309, 228] on input "This is an all day event" at bounding box center [304, 226] width 9 height 9
checkbox input "false"
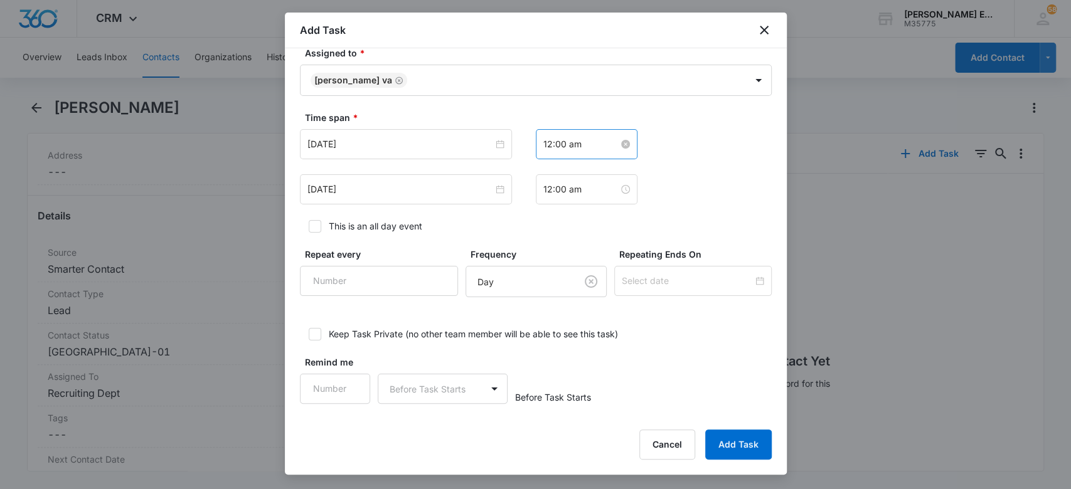
click at [586, 138] on input "12:00 am" at bounding box center [580, 144] width 75 height 14
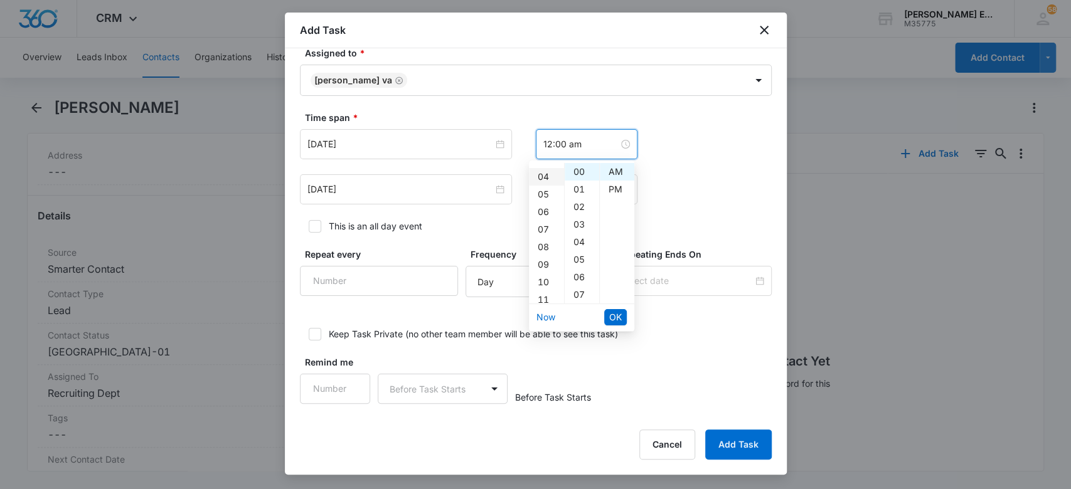
scroll to position [167, 0]
click at [542, 178] on div "10" at bounding box center [546, 181] width 35 height 18
click at [581, 280] on div "30" at bounding box center [582, 281] width 35 height 18
type input "10:30 am"
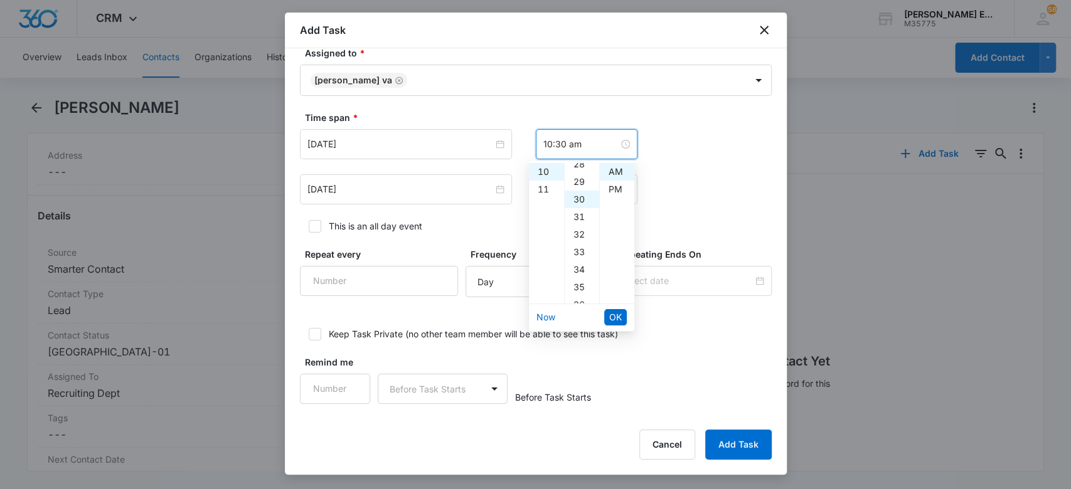
scroll to position [527, 0]
click at [613, 317] on span "OK" at bounding box center [615, 318] width 13 height 14
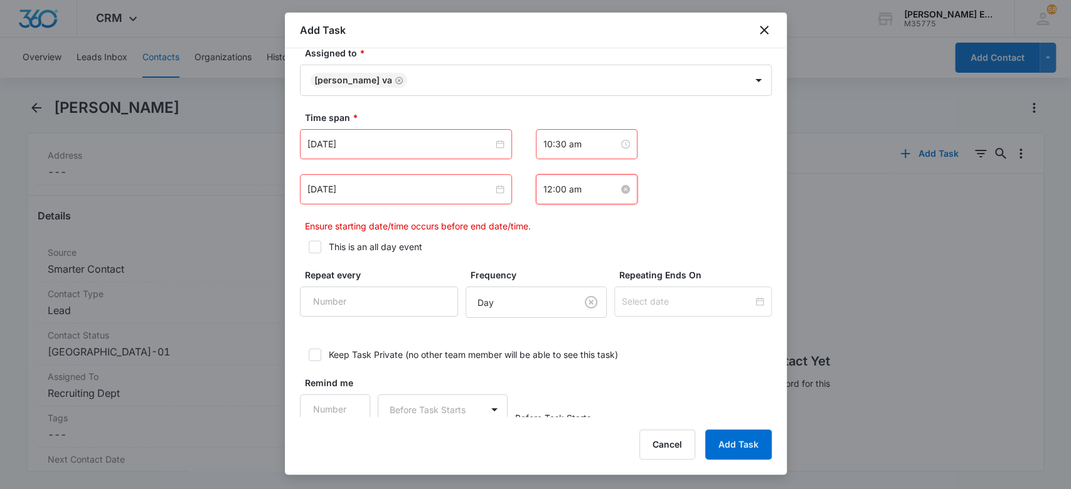
click at [561, 188] on input "12:00 am" at bounding box center [580, 190] width 75 height 14
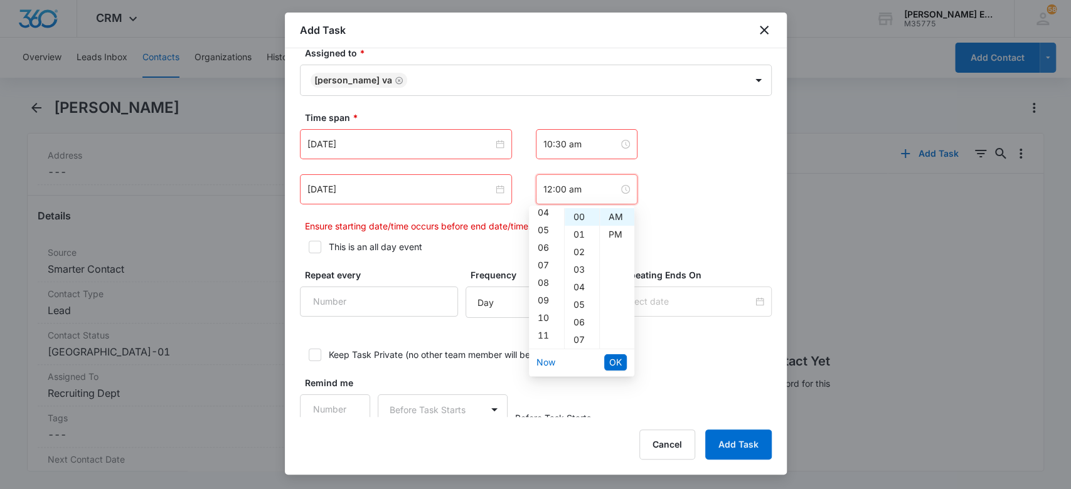
scroll to position [90, 0]
click at [545, 297] on div "10" at bounding box center [546, 303] width 35 height 18
click at [580, 238] on div "30" at bounding box center [582, 242] width 35 height 18
type input "10:30 am"
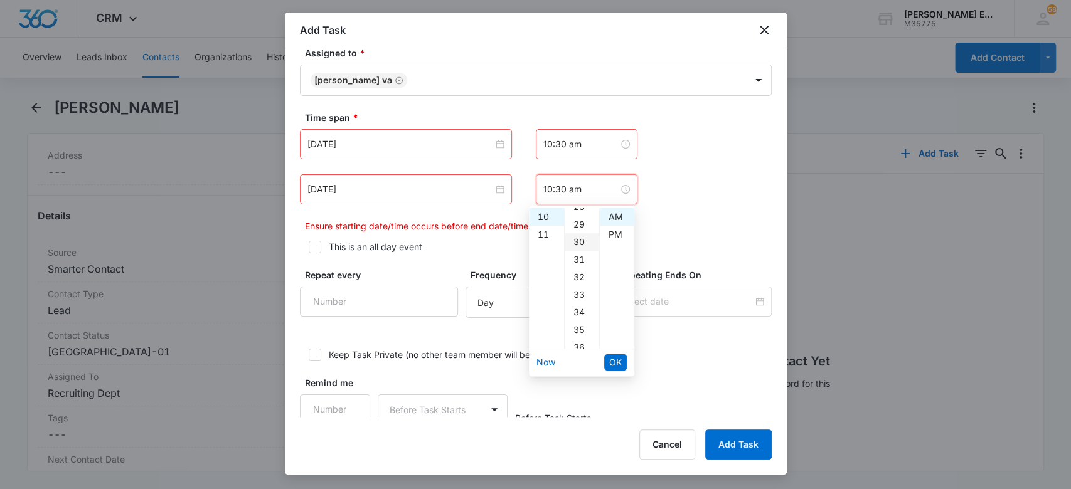
scroll to position [527, 0]
click at [617, 358] on span "OK" at bounding box center [615, 363] width 13 height 14
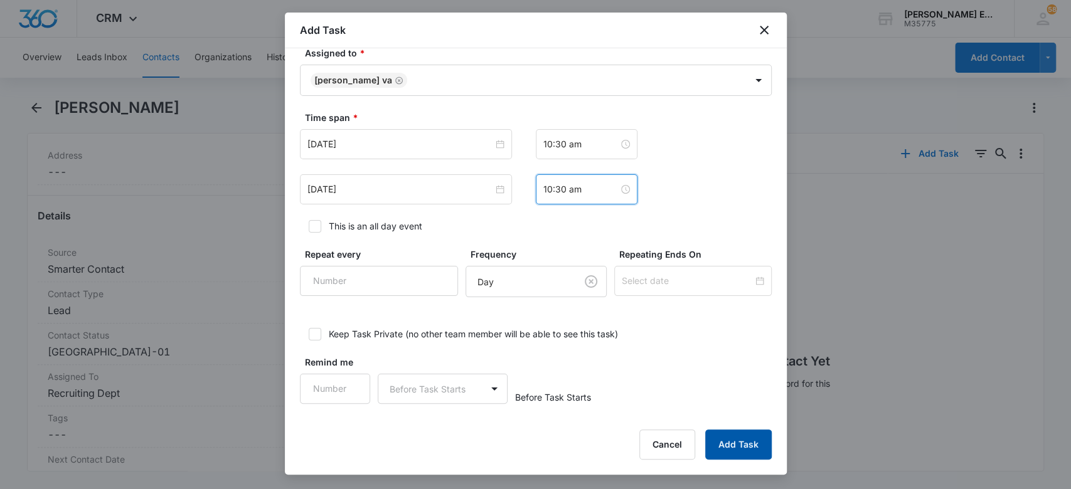
click at [722, 450] on button "Add Task" at bounding box center [738, 445] width 66 height 30
